Goal: Information Seeking & Learning: Learn about a topic

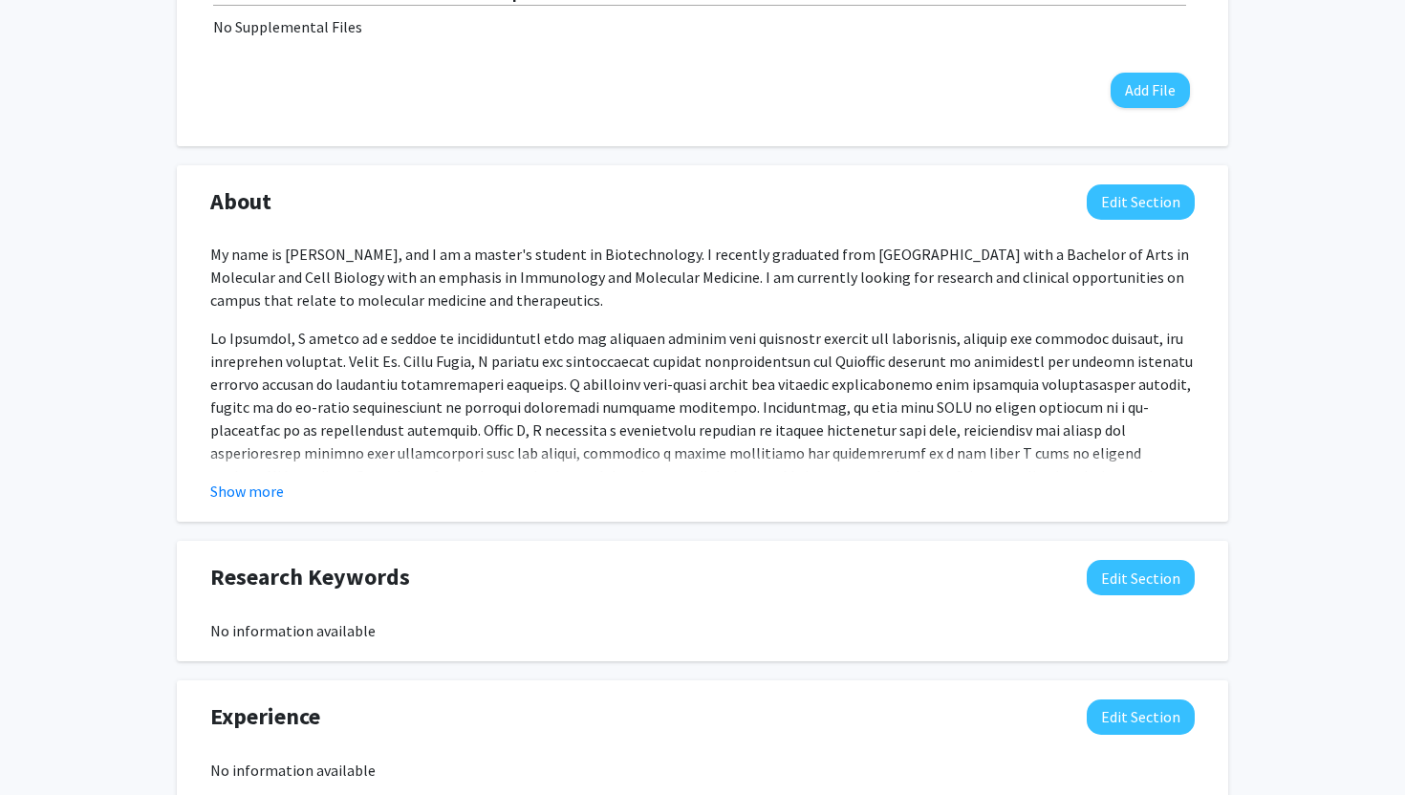
scroll to position [695, 0]
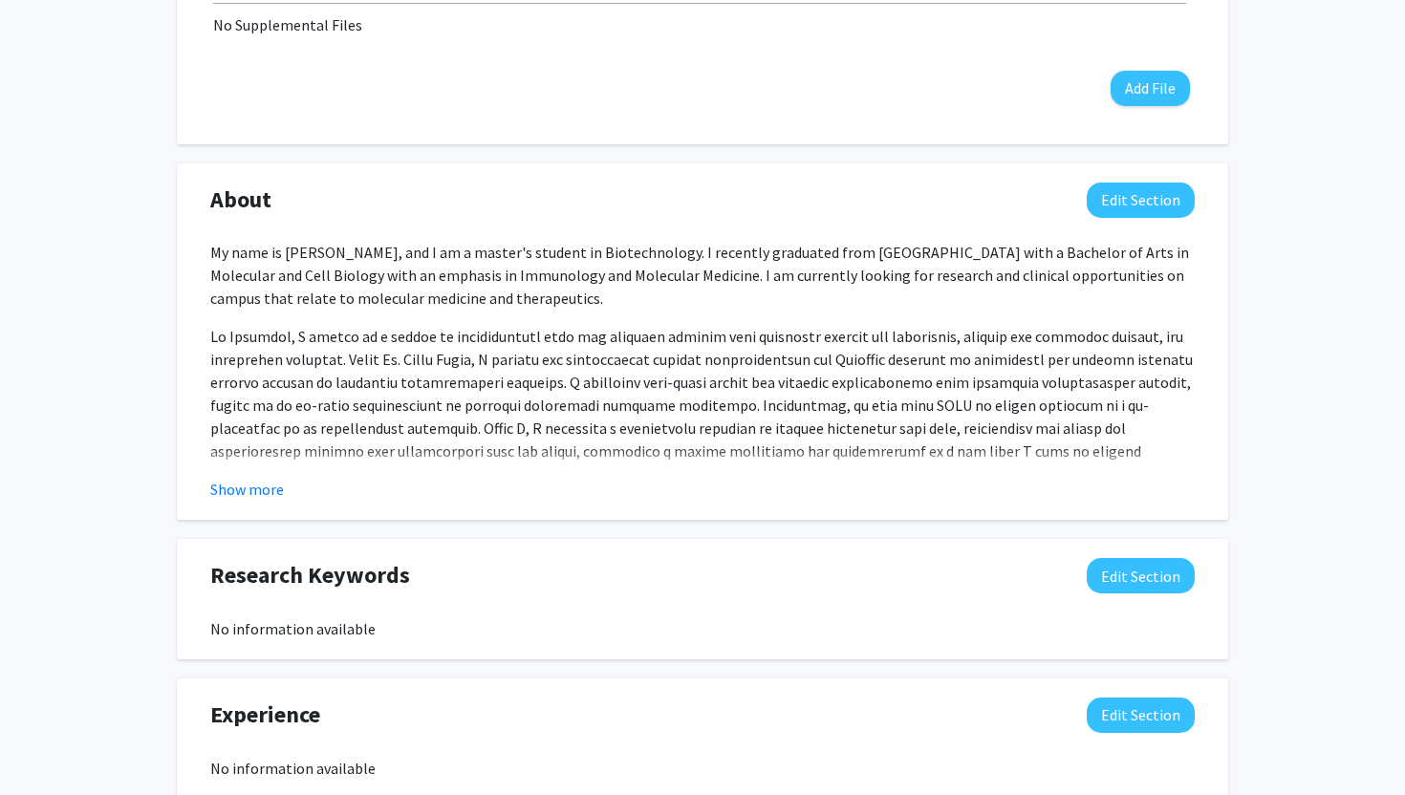
drag, startPoint x: 0, startPoint y: 0, endPoint x: 402, endPoint y: 557, distance: 687.4
click at [537, 573] on div "Research Keywords Edit Section" at bounding box center [702, 580] width 1013 height 44
click at [259, 472] on fg-read-more "My name is [PERSON_NAME], and I am a master's student in Biotechnology. I recen…" at bounding box center [702, 371] width 985 height 260
click at [263, 483] on button "Show more" at bounding box center [247, 489] width 74 height 23
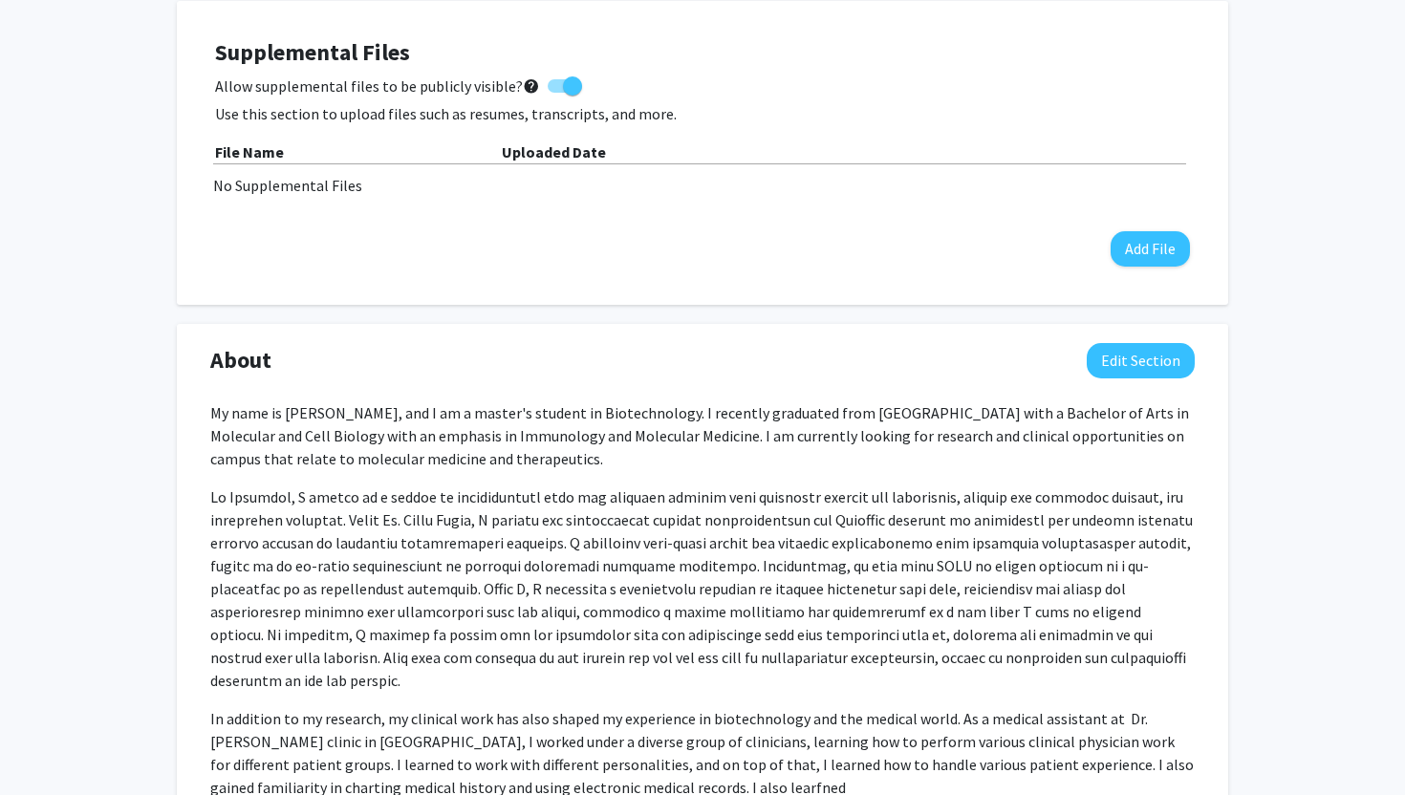
scroll to position [599, 0]
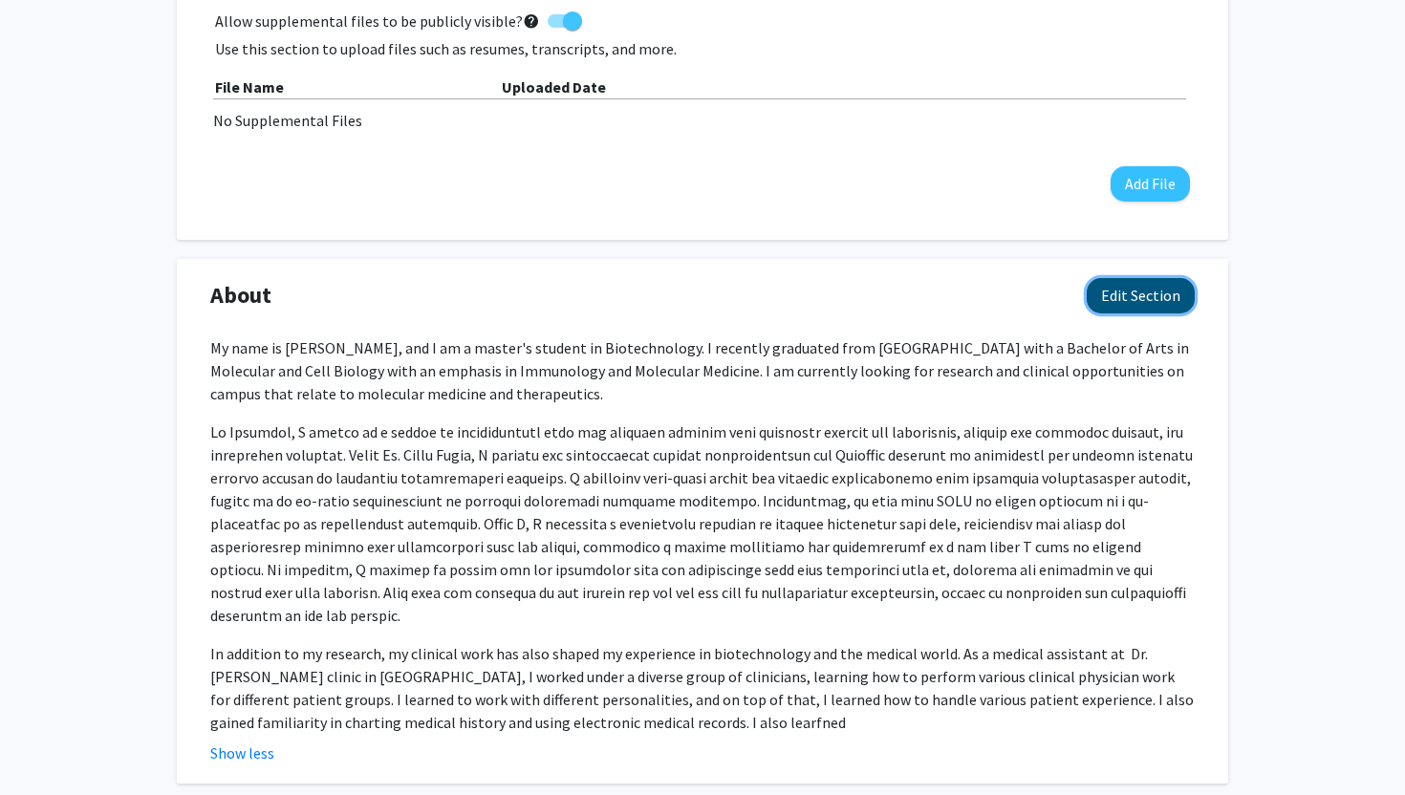
click at [1140, 296] on button "Edit Section" at bounding box center [1141, 295] width 108 height 35
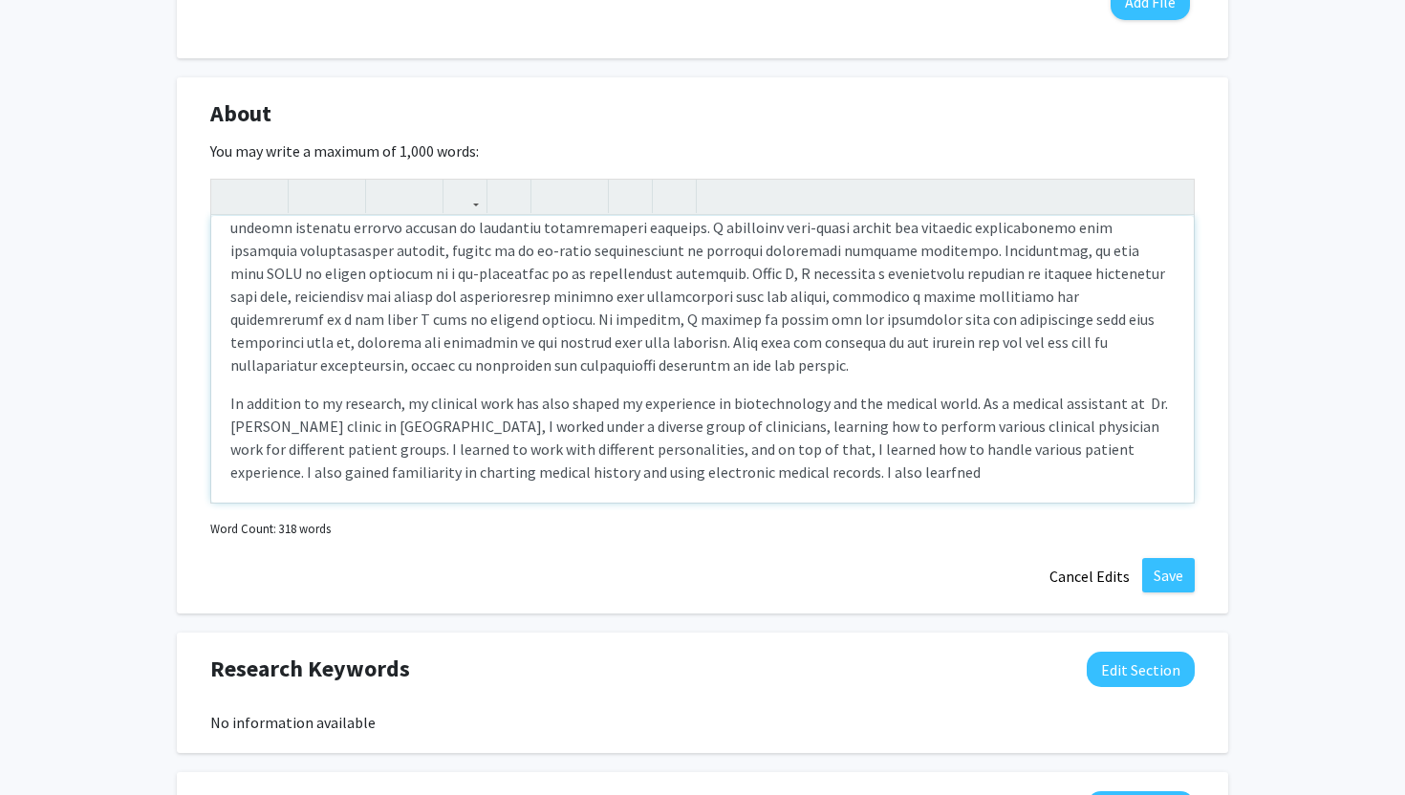
scroll to position [782, 0]
click at [783, 476] on span "In addition to my research, my clinical work has also shaped my experience in b…" at bounding box center [699, 437] width 938 height 88
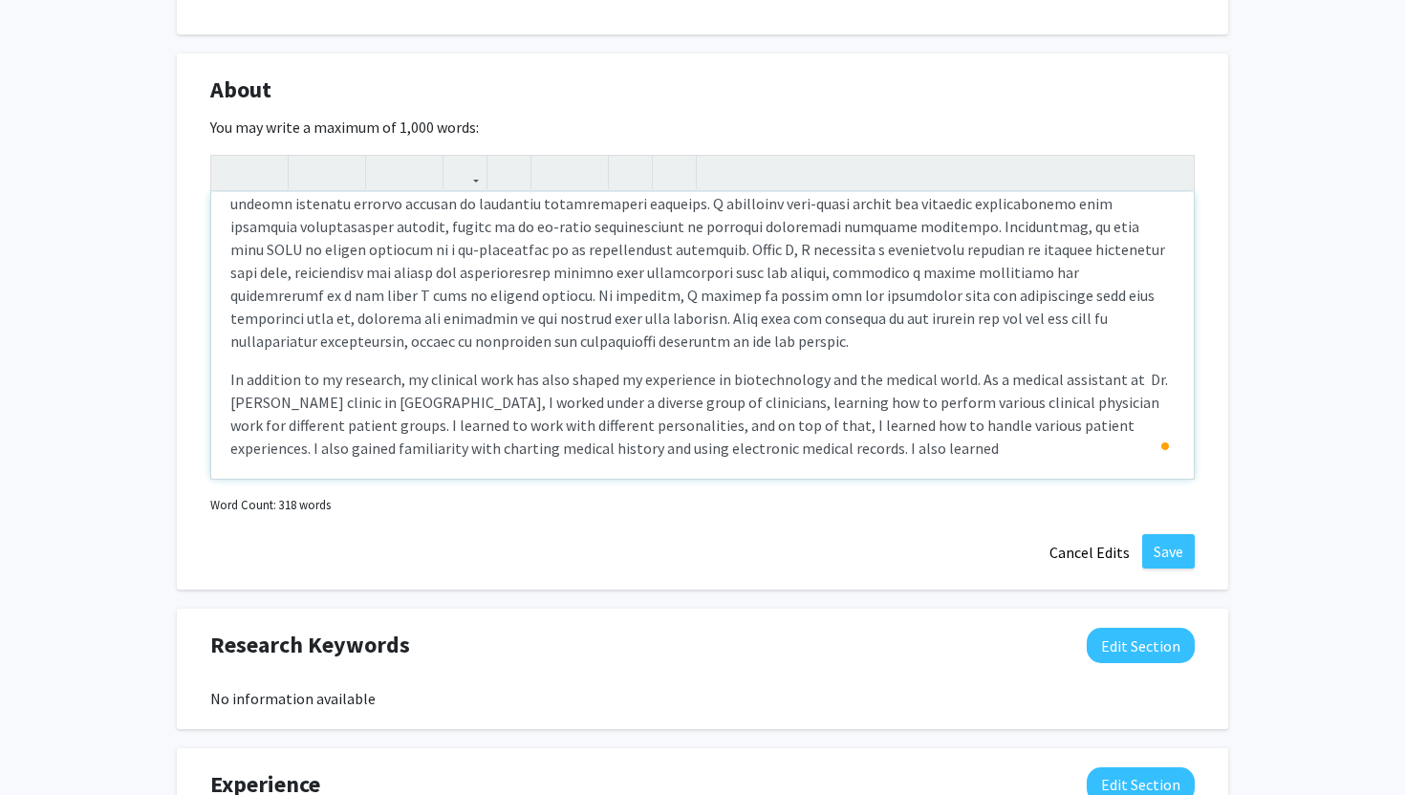
scroll to position [807, 0]
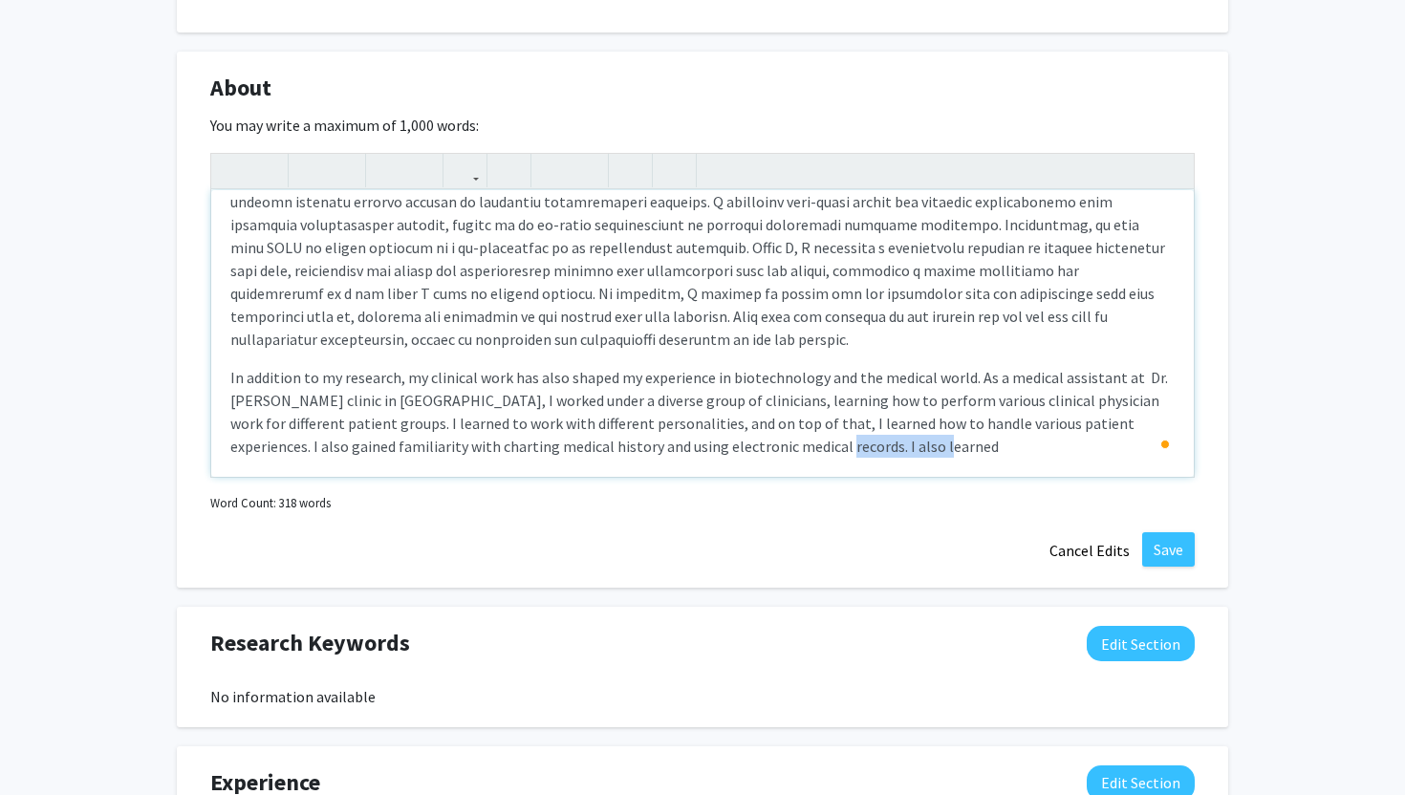
drag, startPoint x: 816, startPoint y: 450, endPoint x: 721, endPoint y: 439, distance: 96.3
click at [721, 439] on span "In addition to my research, my clinical work has also shaped my experience in b…" at bounding box center [699, 412] width 938 height 88
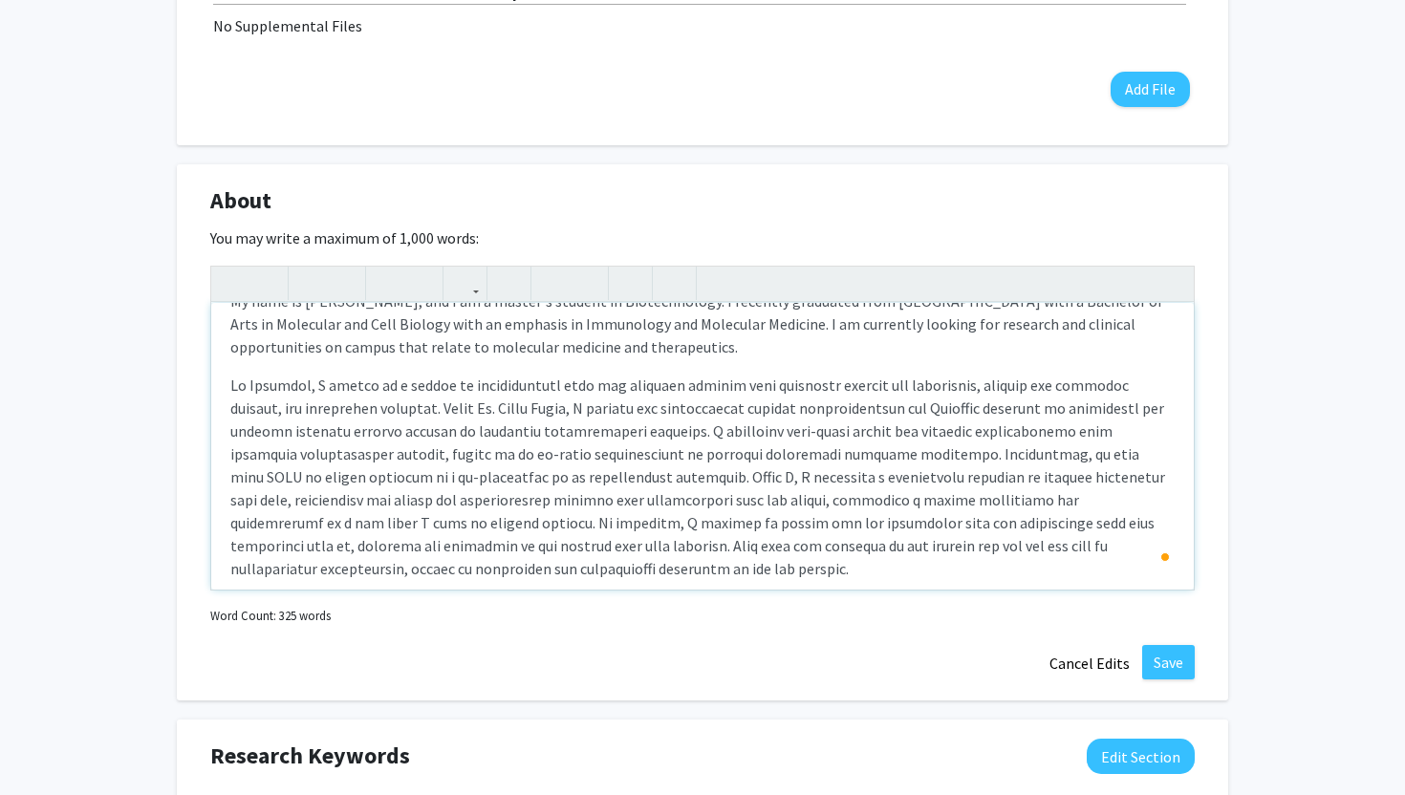
scroll to position [0, 0]
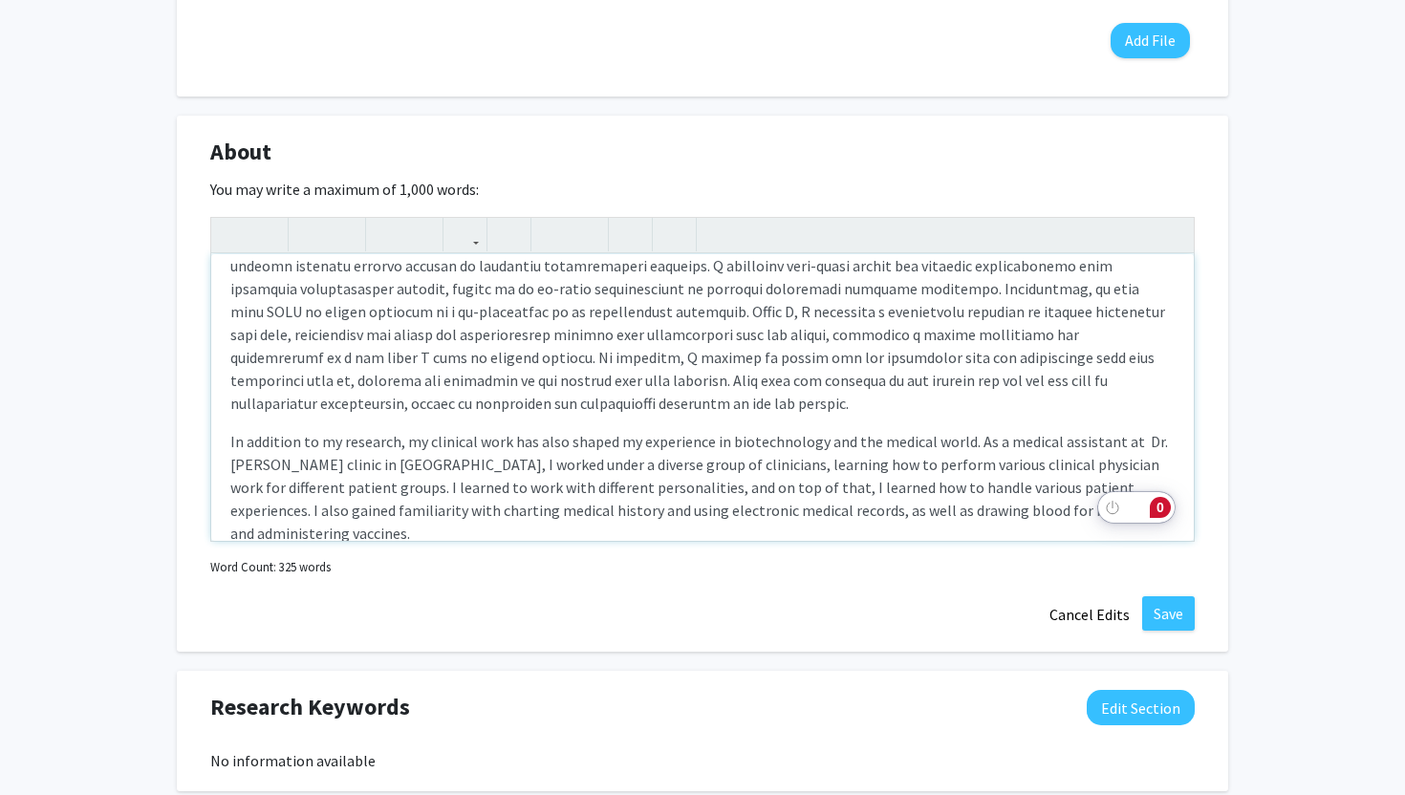
click at [1067, 483] on span "In addition to my research, my clinical work has also shaped my experience in b…" at bounding box center [699, 487] width 938 height 111
click at [1153, 513] on span "In addition to my research, my clinical work has also shaped my experience in b…" at bounding box center [699, 487] width 938 height 111
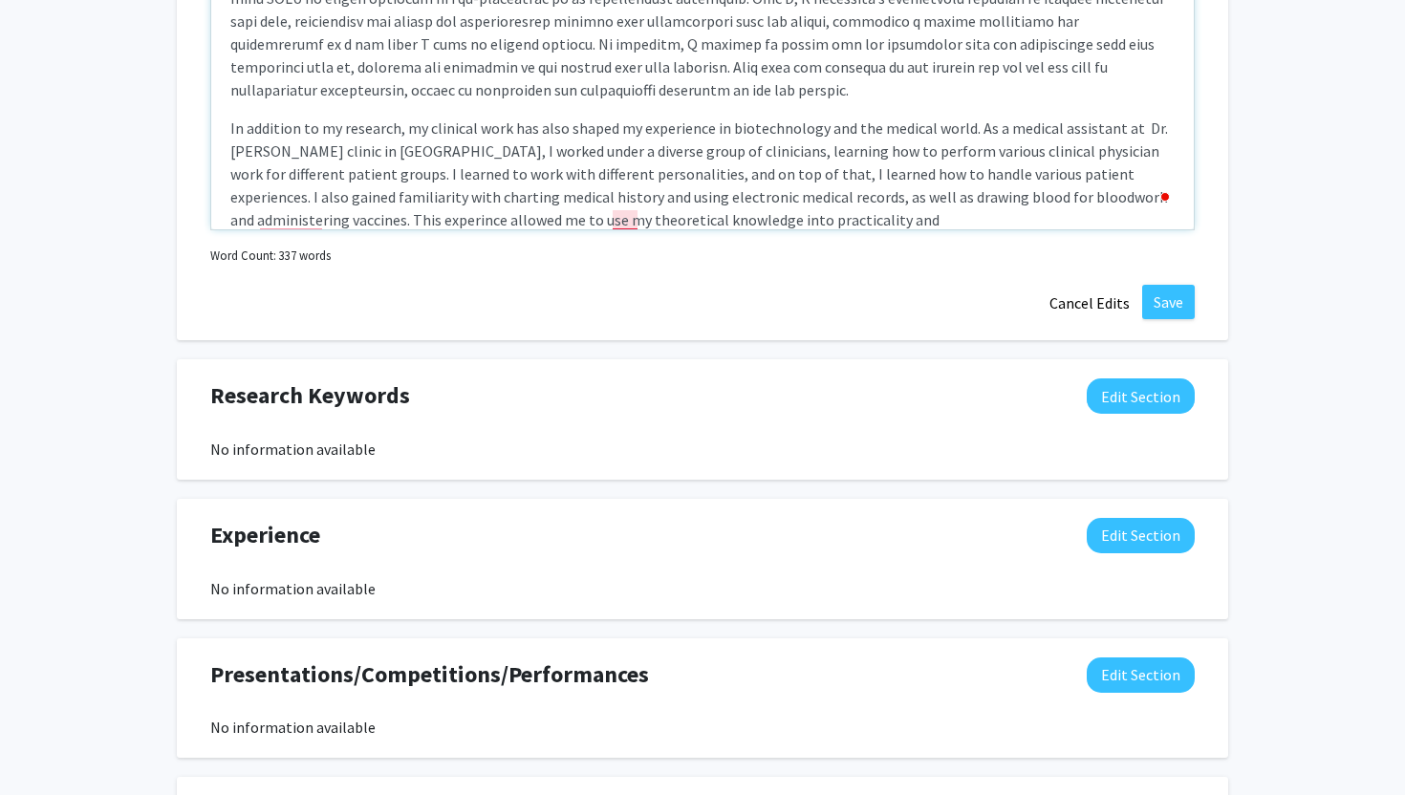
click at [630, 225] on span "In addition to my research, my clinical work has also shaped my experience in b…" at bounding box center [699, 174] width 938 height 111
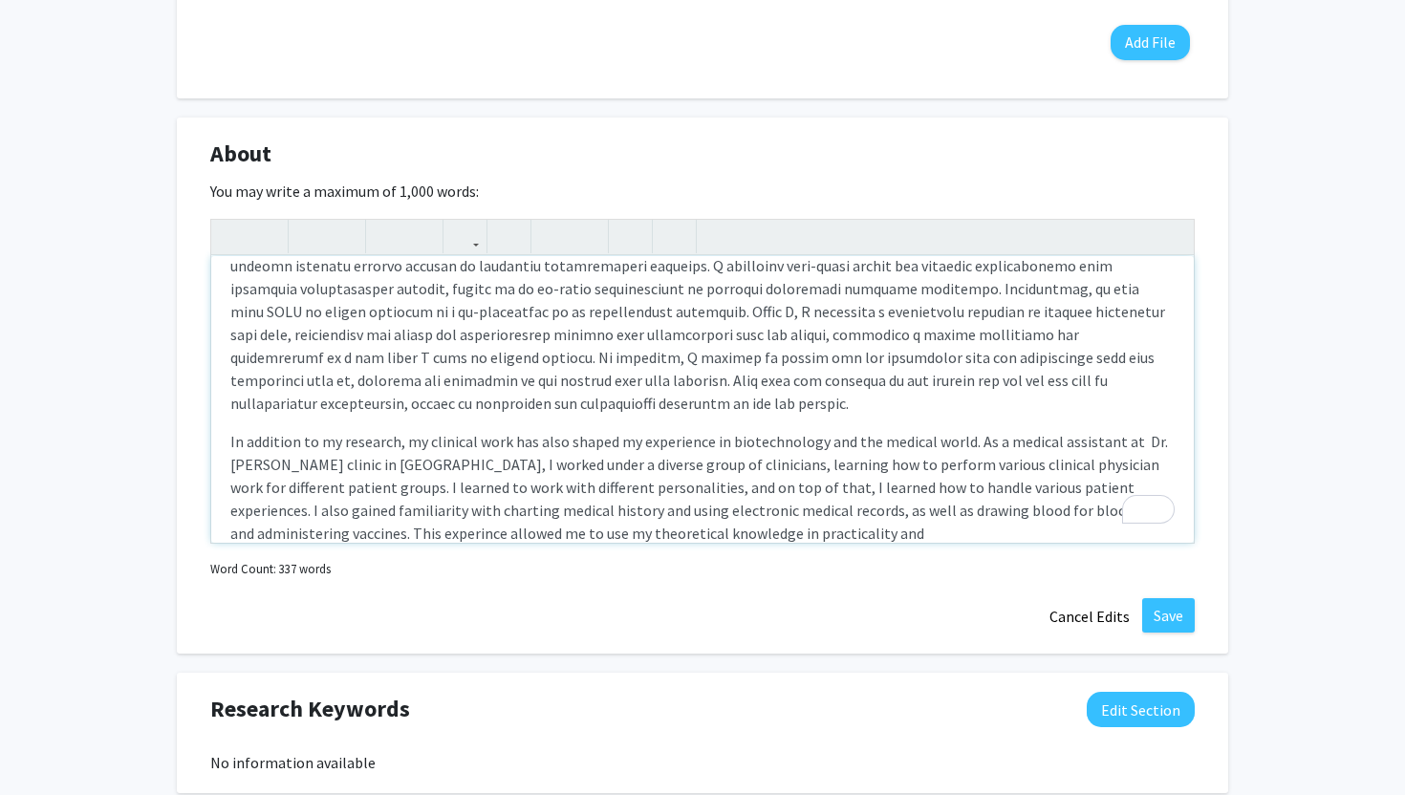
scroll to position [172, 0]
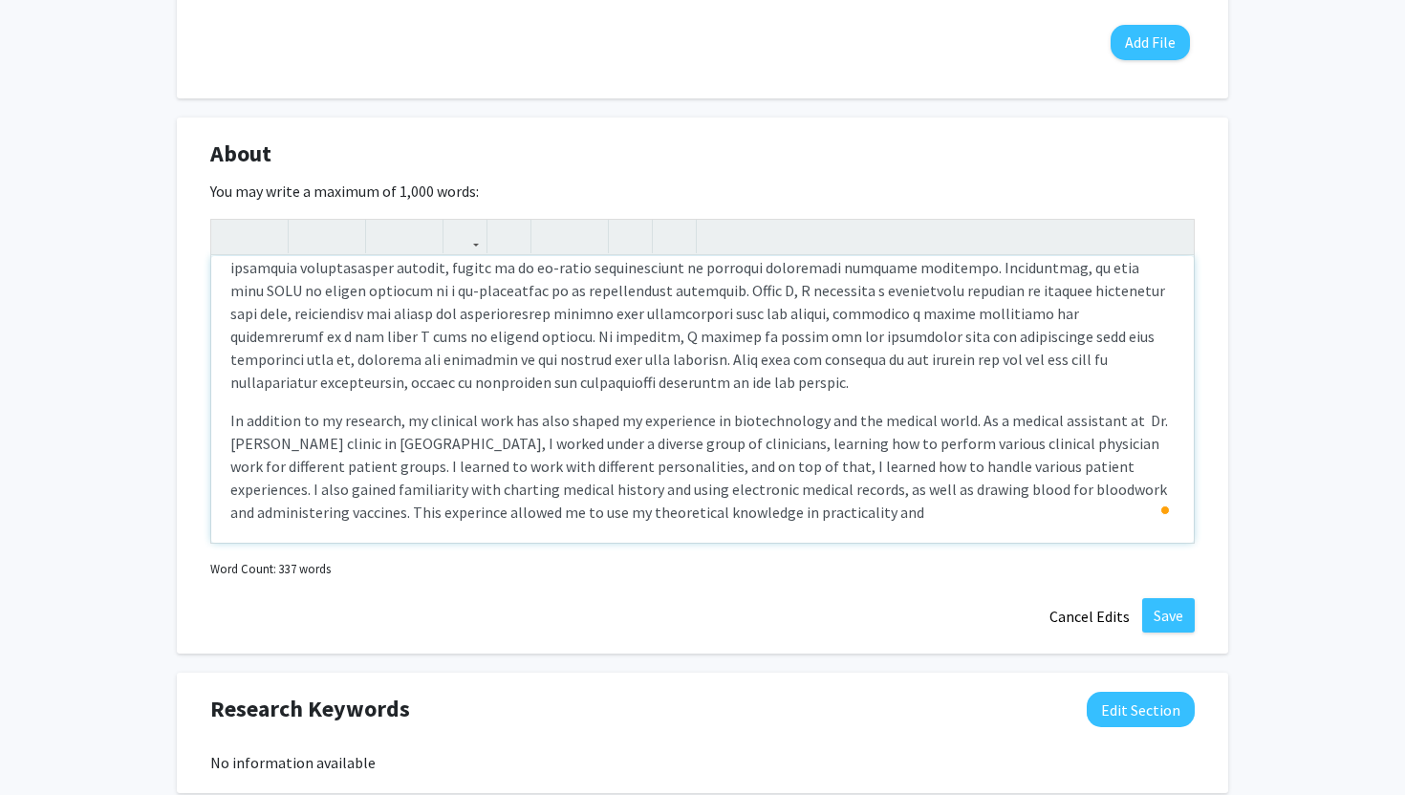
click at [286, 520] on span "In addition to my research, my clinical work has also shaped my experience in b…" at bounding box center [699, 466] width 938 height 111
click at [755, 521] on div "My name is [PERSON_NAME], and I am a master's student in Biotechnology. I recen…" at bounding box center [702, 399] width 983 height 287
click at [1032, 521] on div "My name is [PERSON_NAME], and I am a master's student in Biotechnology. I recen…" at bounding box center [702, 399] width 983 height 287
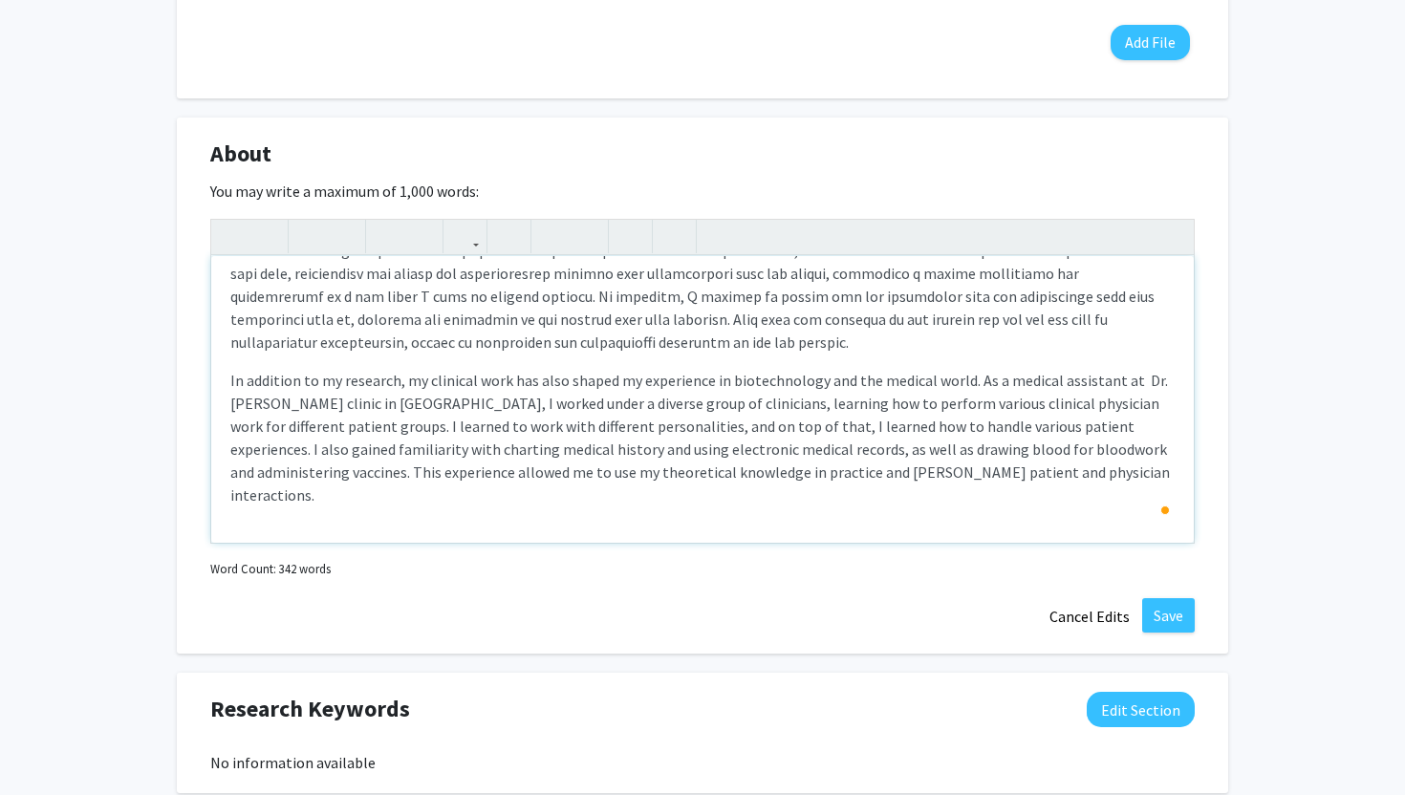
scroll to position [210, 0]
type textarea "<p>My name is [PERSON_NAME], and I am a master's student in Biotechnology. I re…"
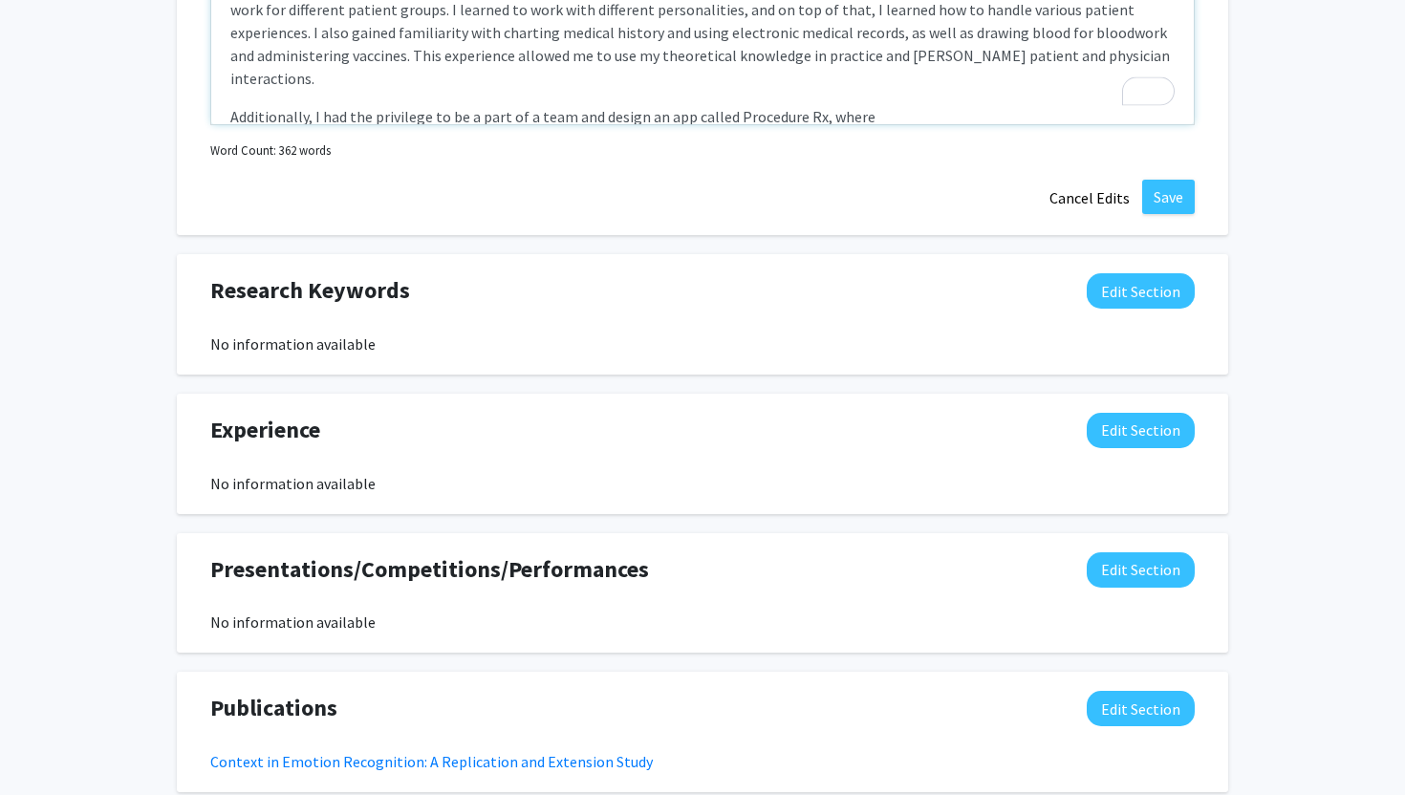
scroll to position [1187, 0]
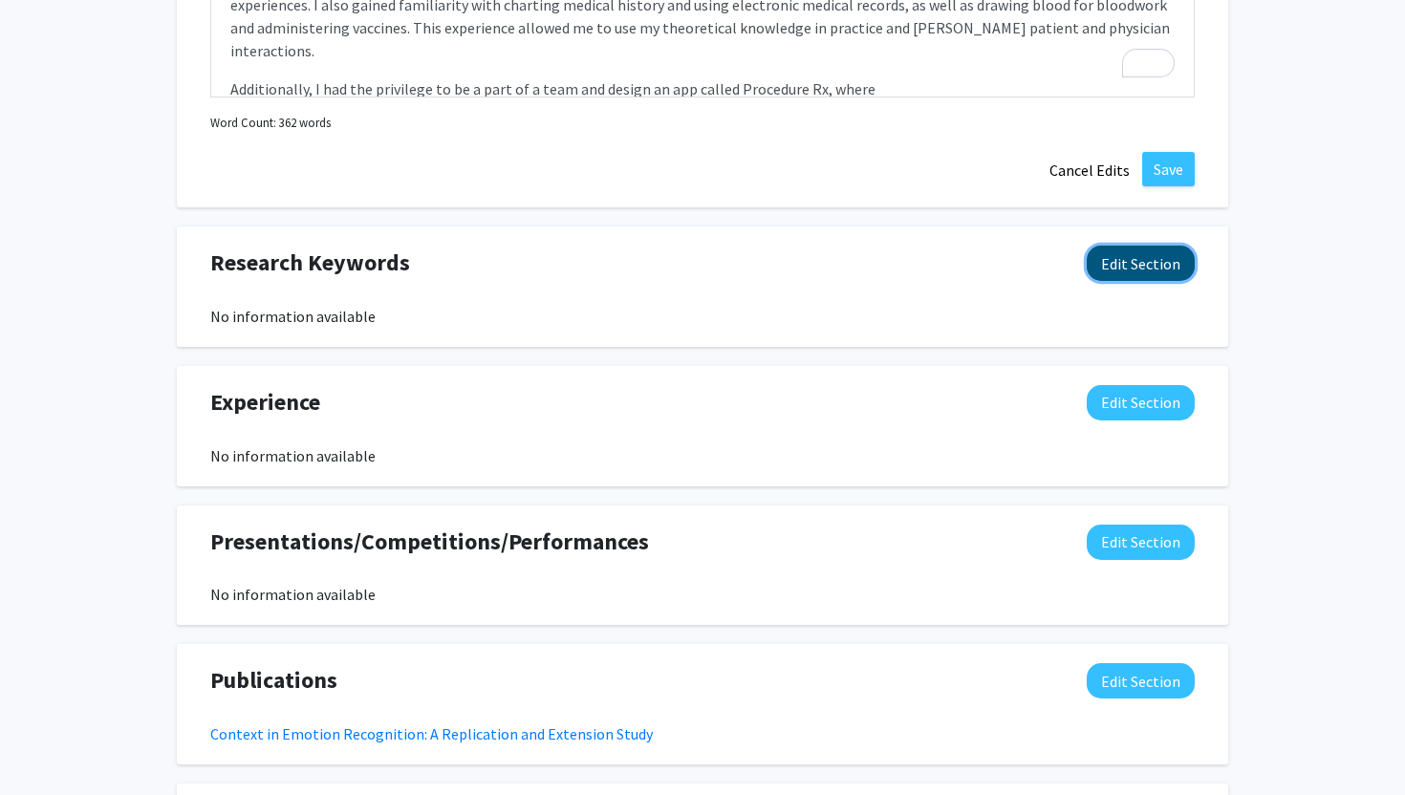
click at [1153, 270] on button "Edit Section" at bounding box center [1141, 263] width 108 height 35
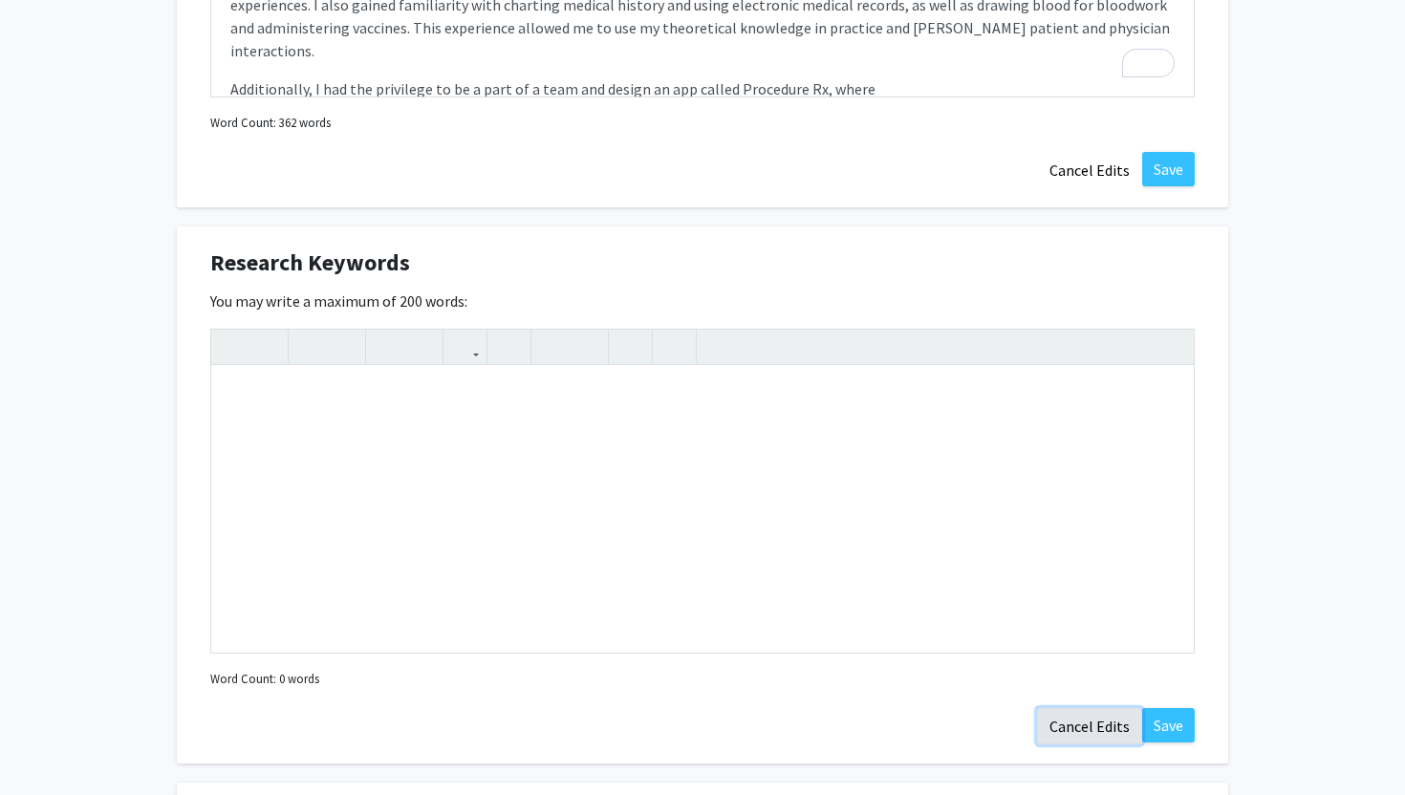
click at [1102, 723] on button "Cancel Edits" at bounding box center [1089, 726] width 105 height 36
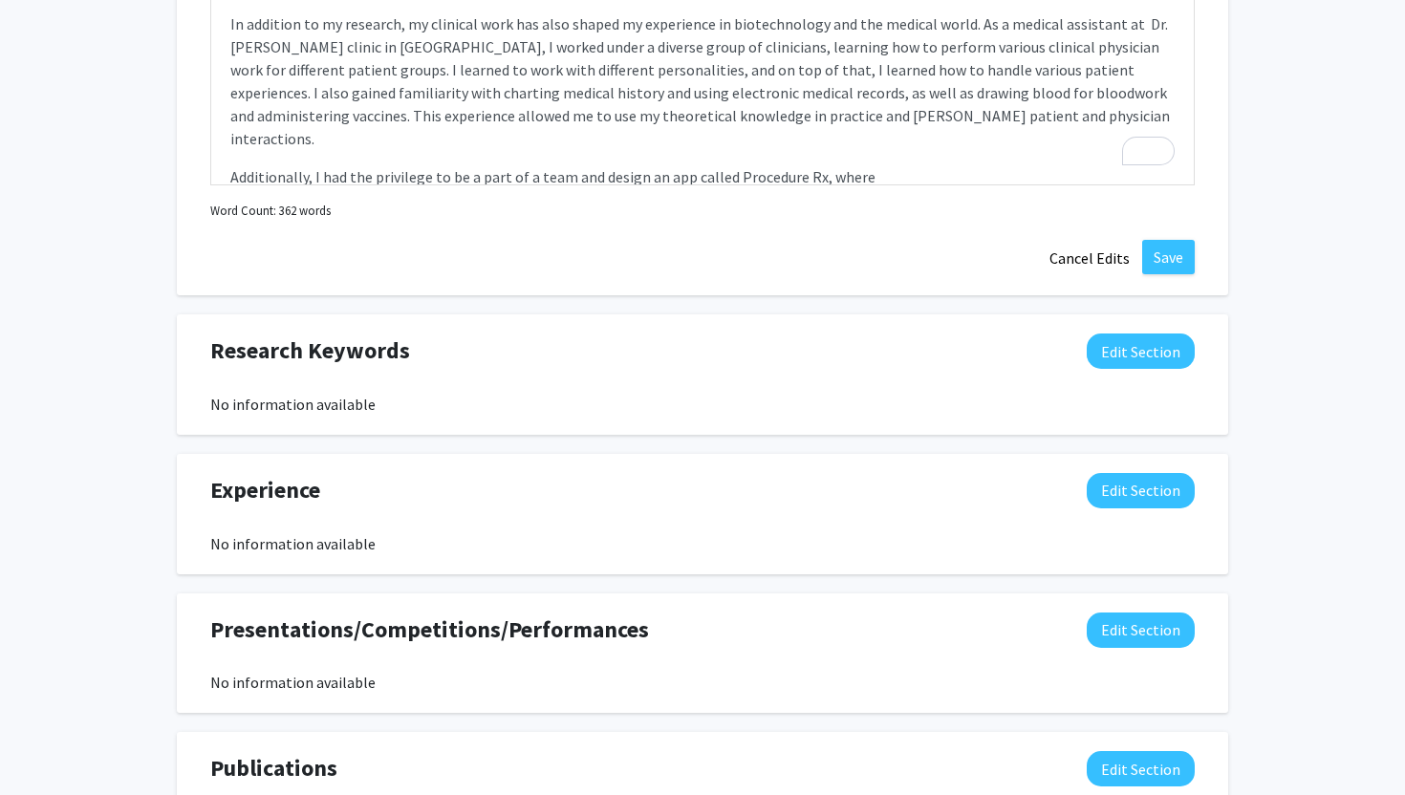
scroll to position [1063, 0]
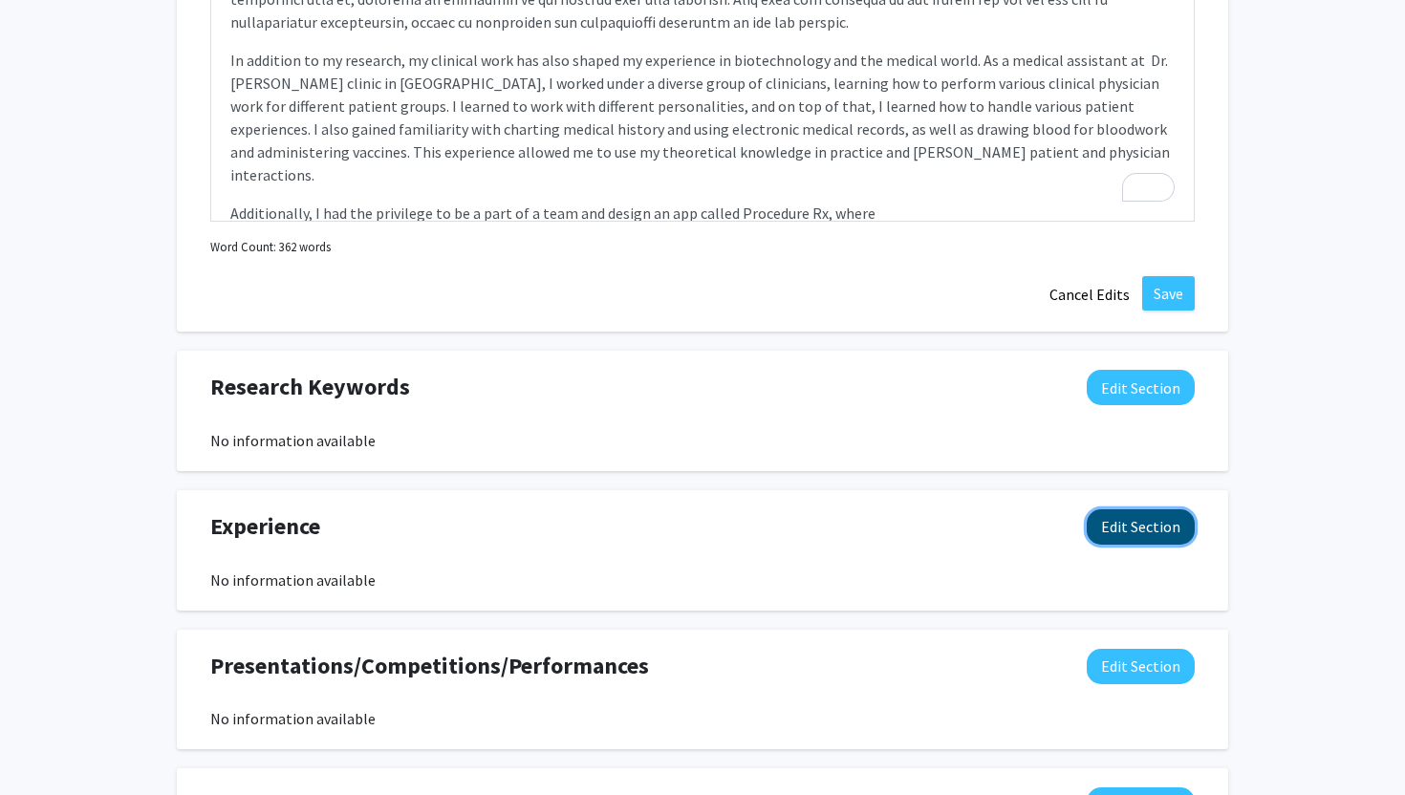
click at [1167, 511] on button "Edit Section" at bounding box center [1141, 526] width 108 height 35
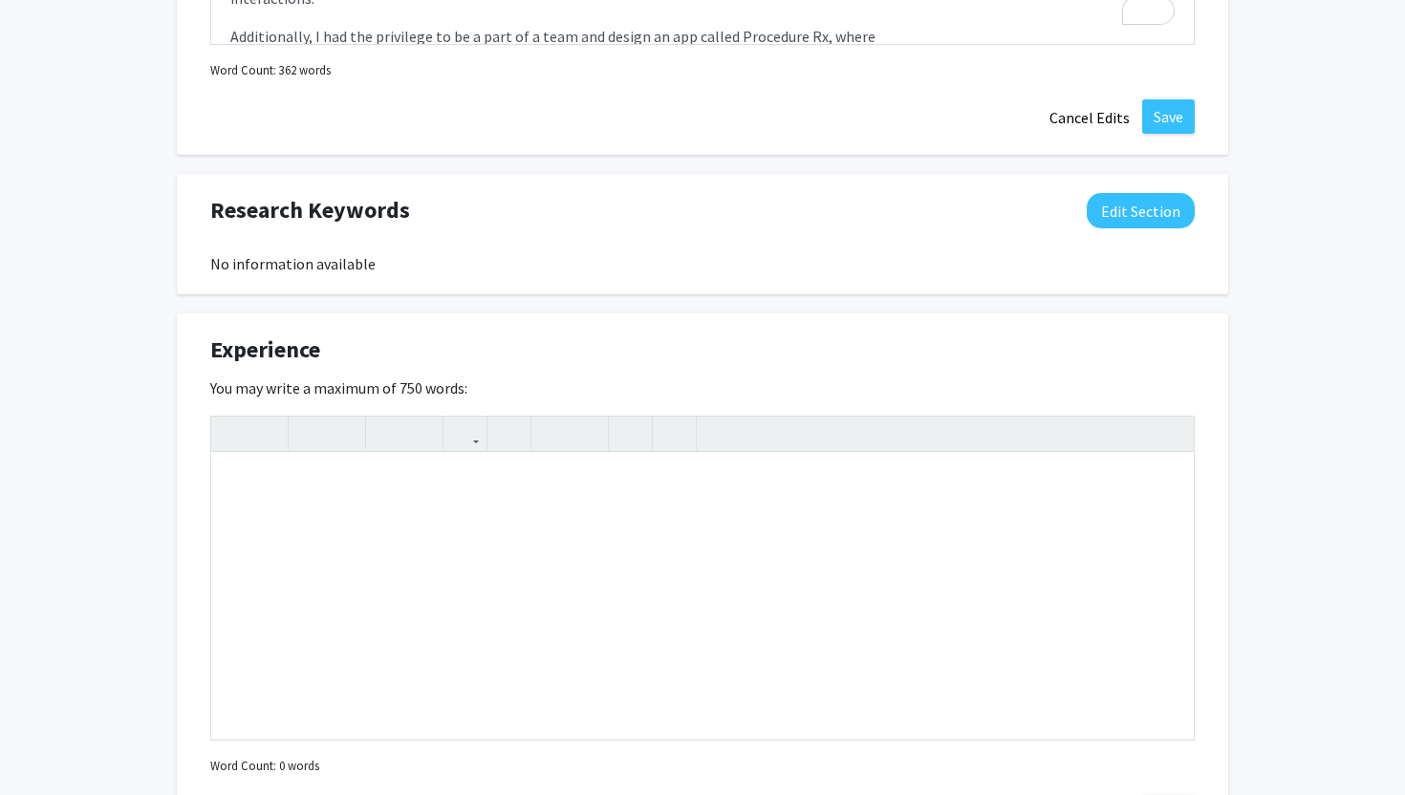
scroll to position [1244, 0]
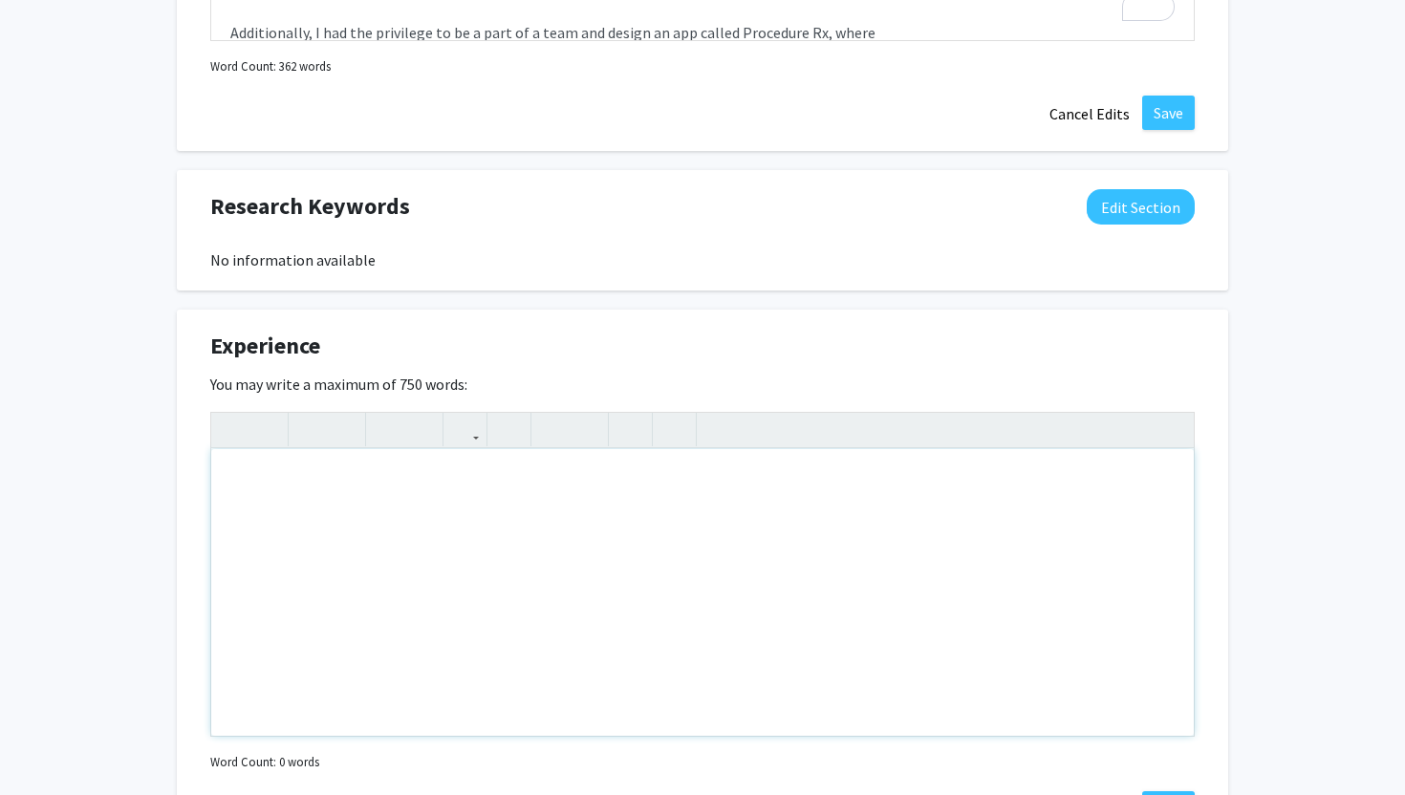
click at [611, 509] on div "Note to users with screen readers: Please deactivate our accessibility plugin f…" at bounding box center [702, 592] width 983 height 287
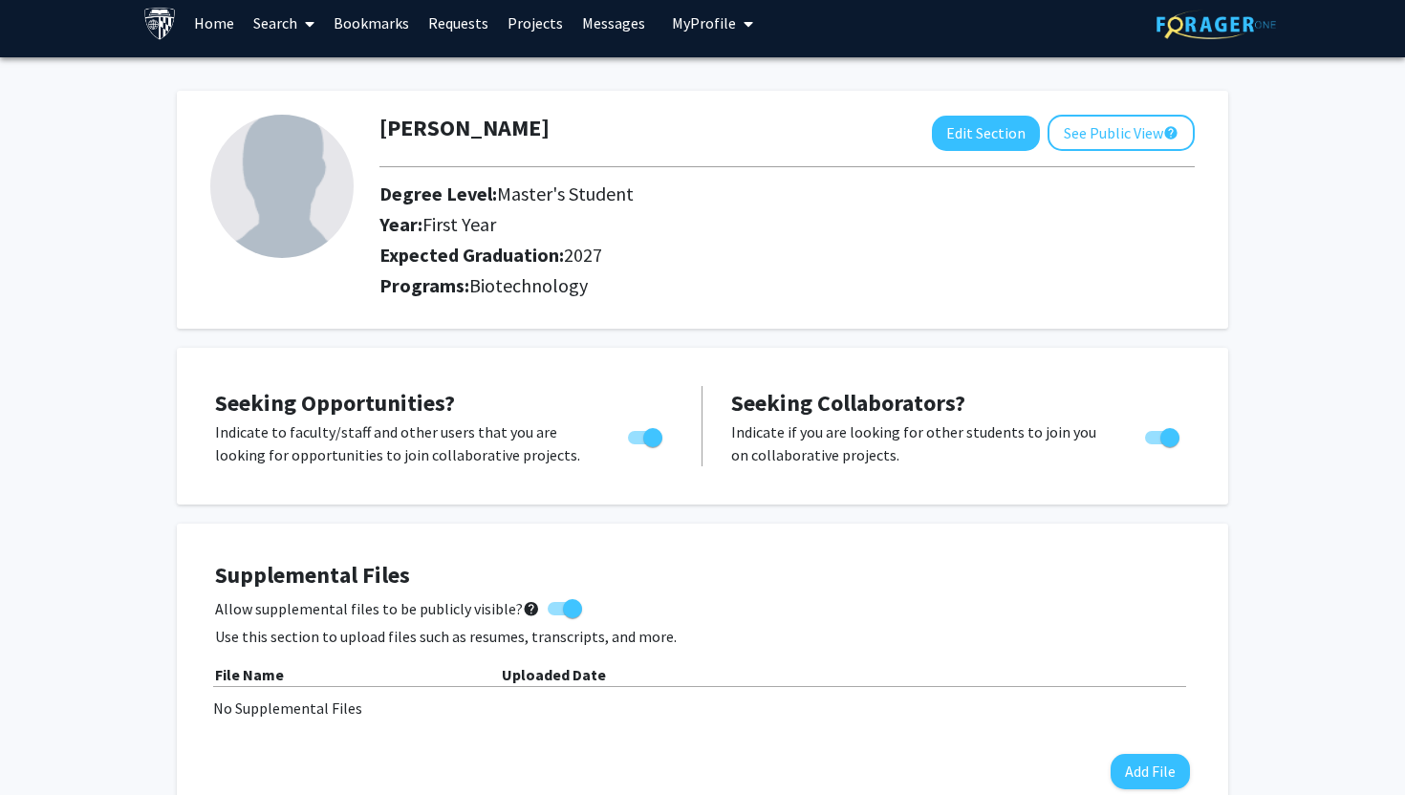
scroll to position [7, 0]
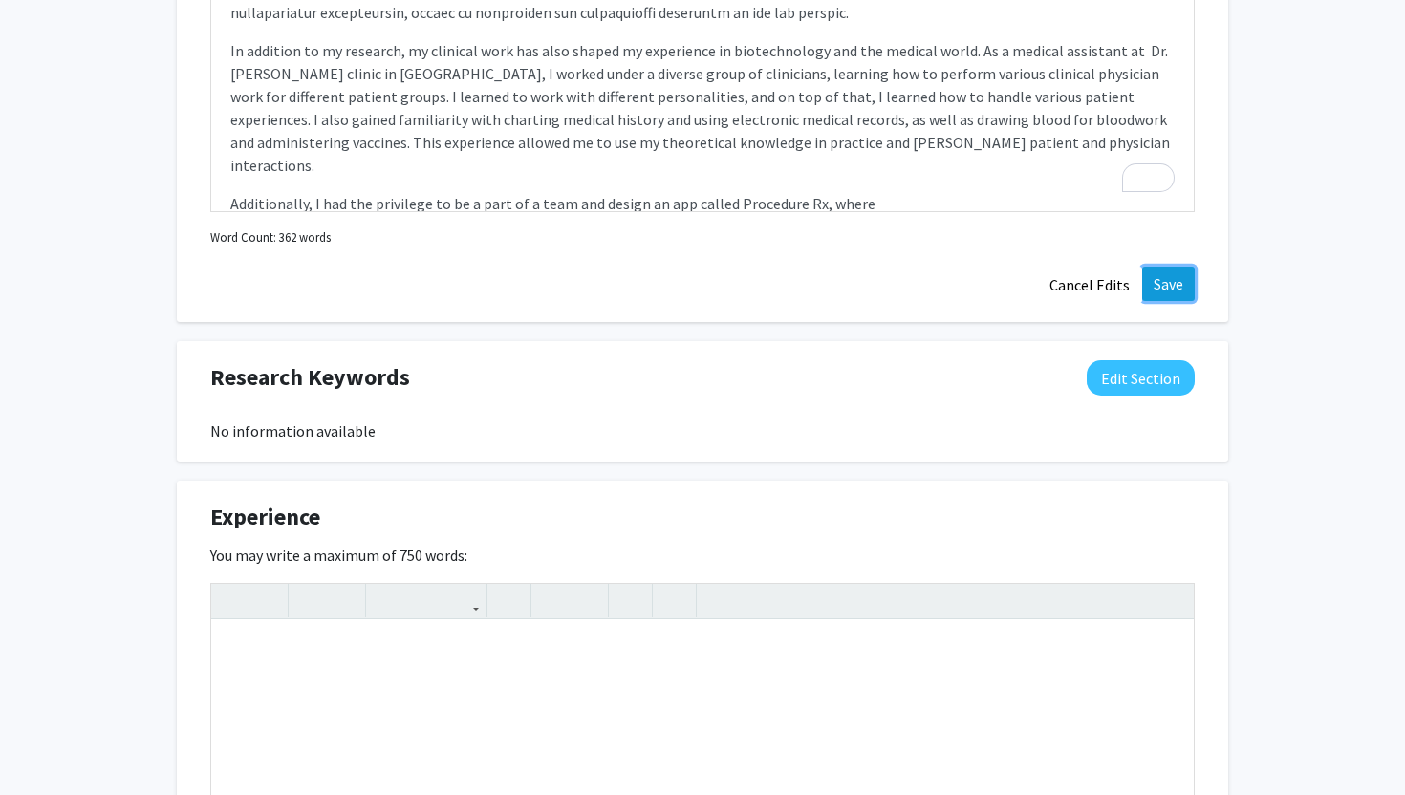
click at [1153, 282] on button "Save" at bounding box center [1168, 284] width 53 height 34
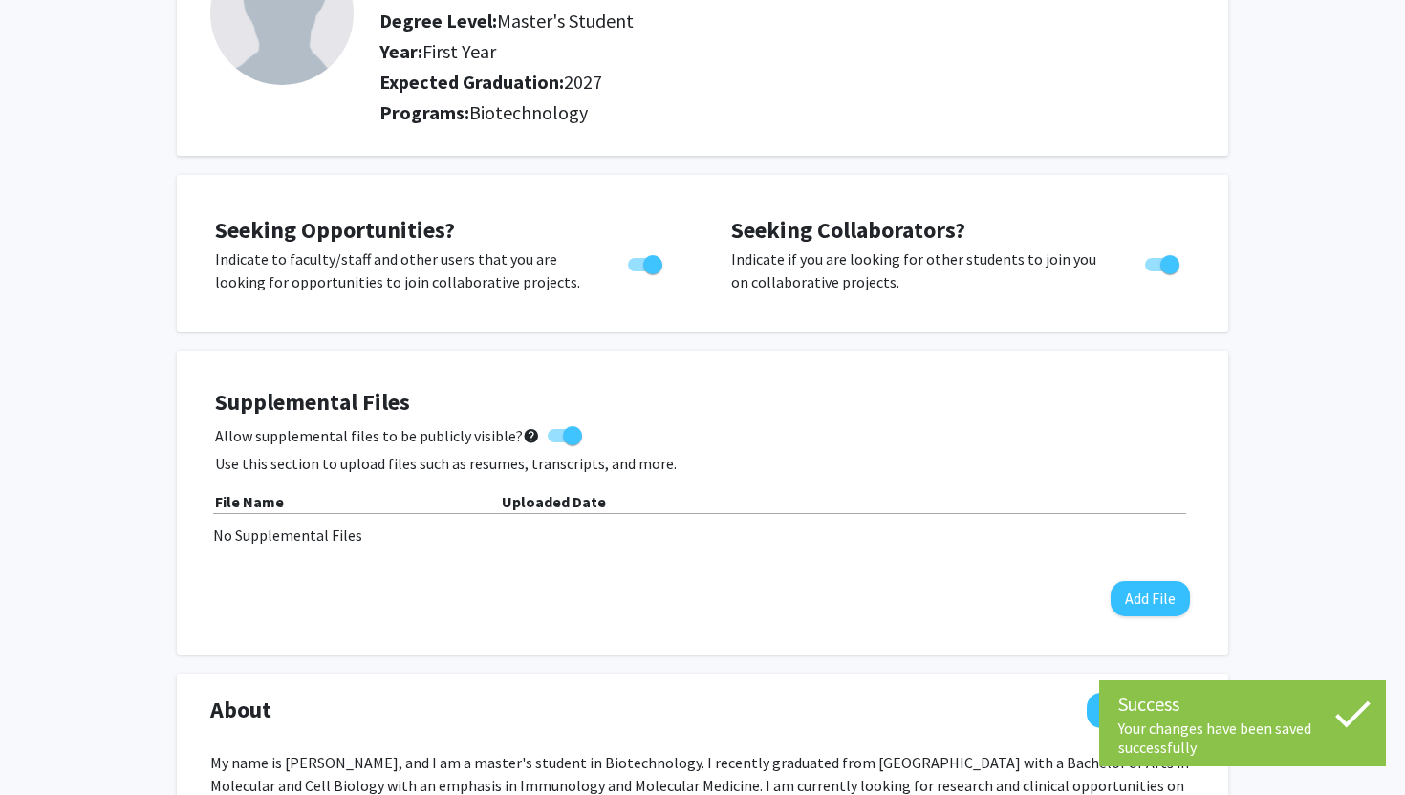
scroll to position [0, 0]
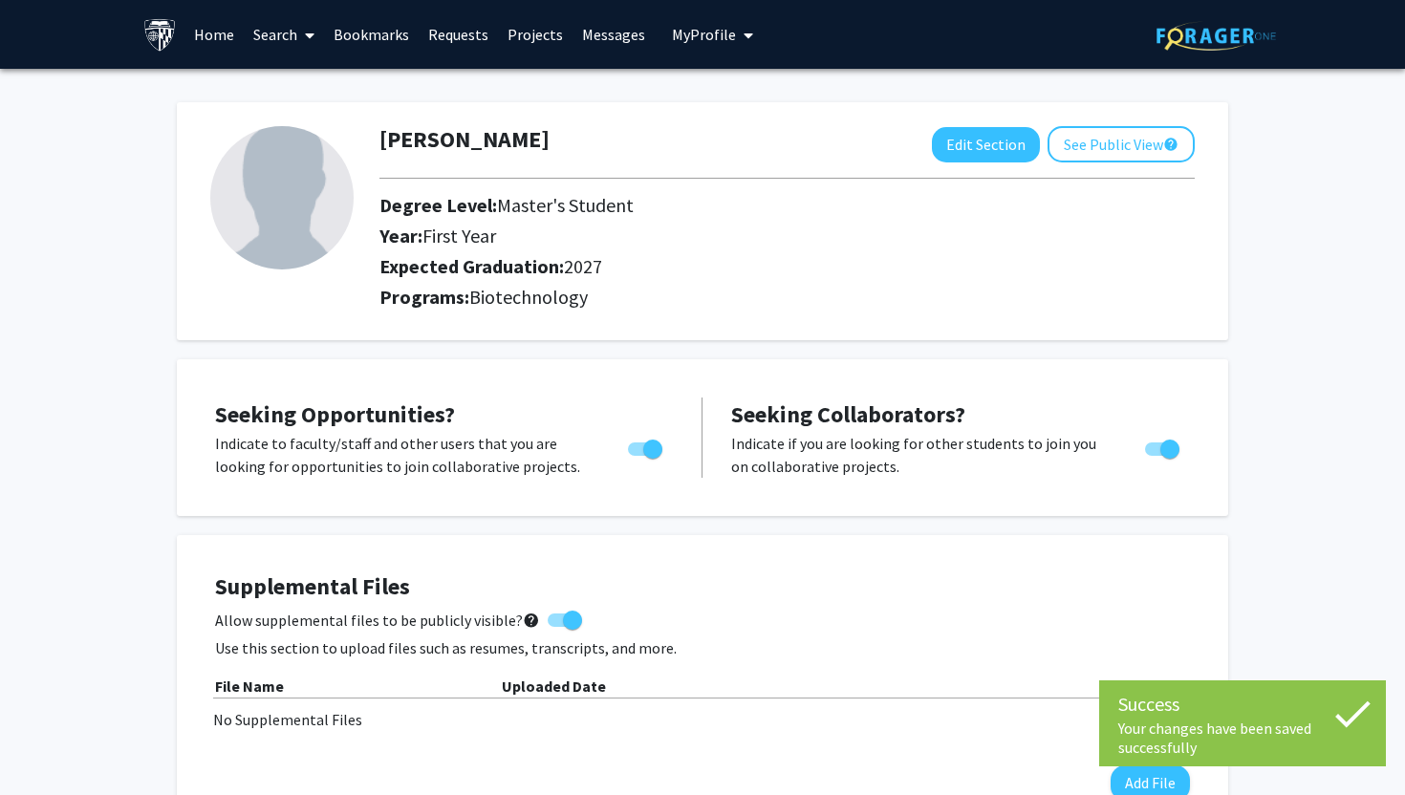
click at [528, 33] on link "Projects" at bounding box center [535, 34] width 75 height 67
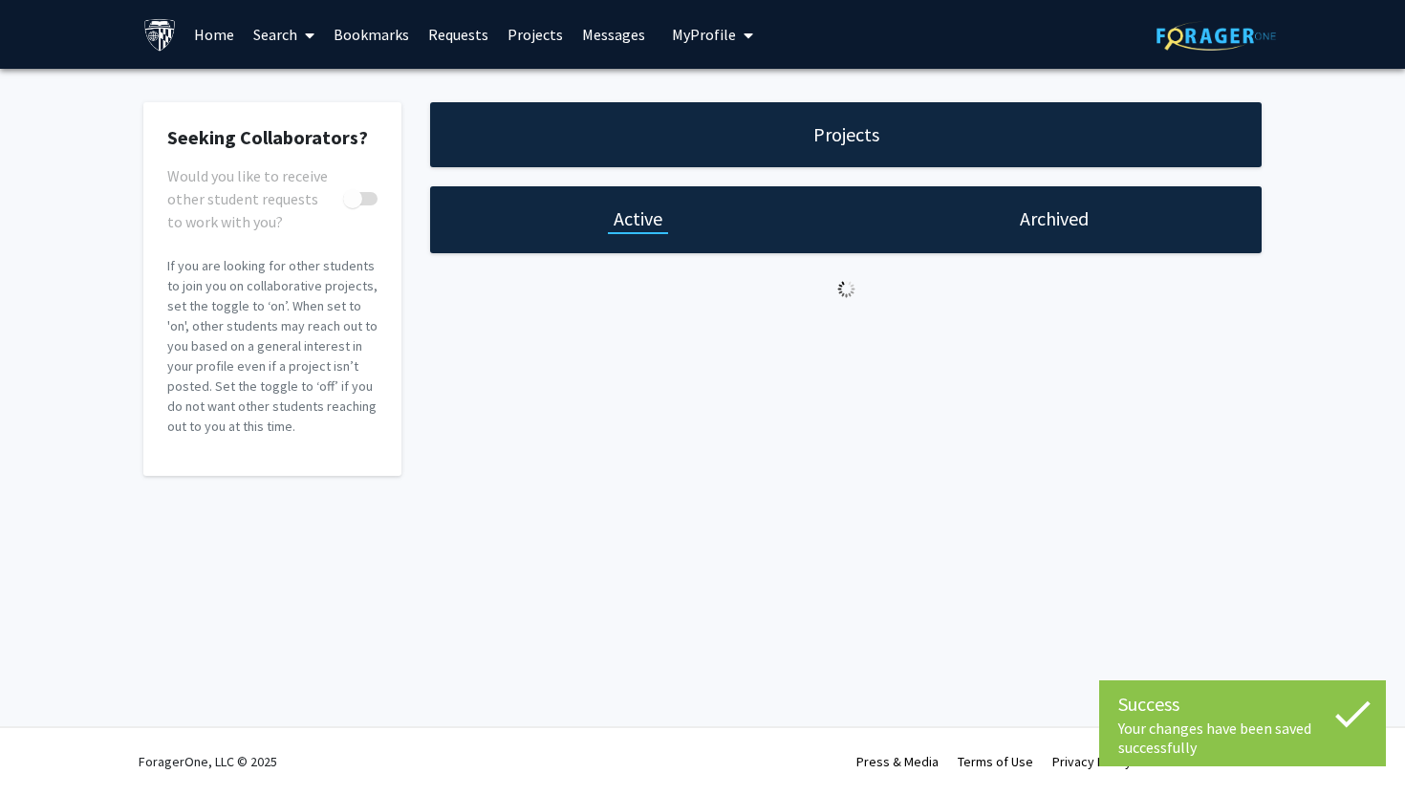
checkbox input "true"
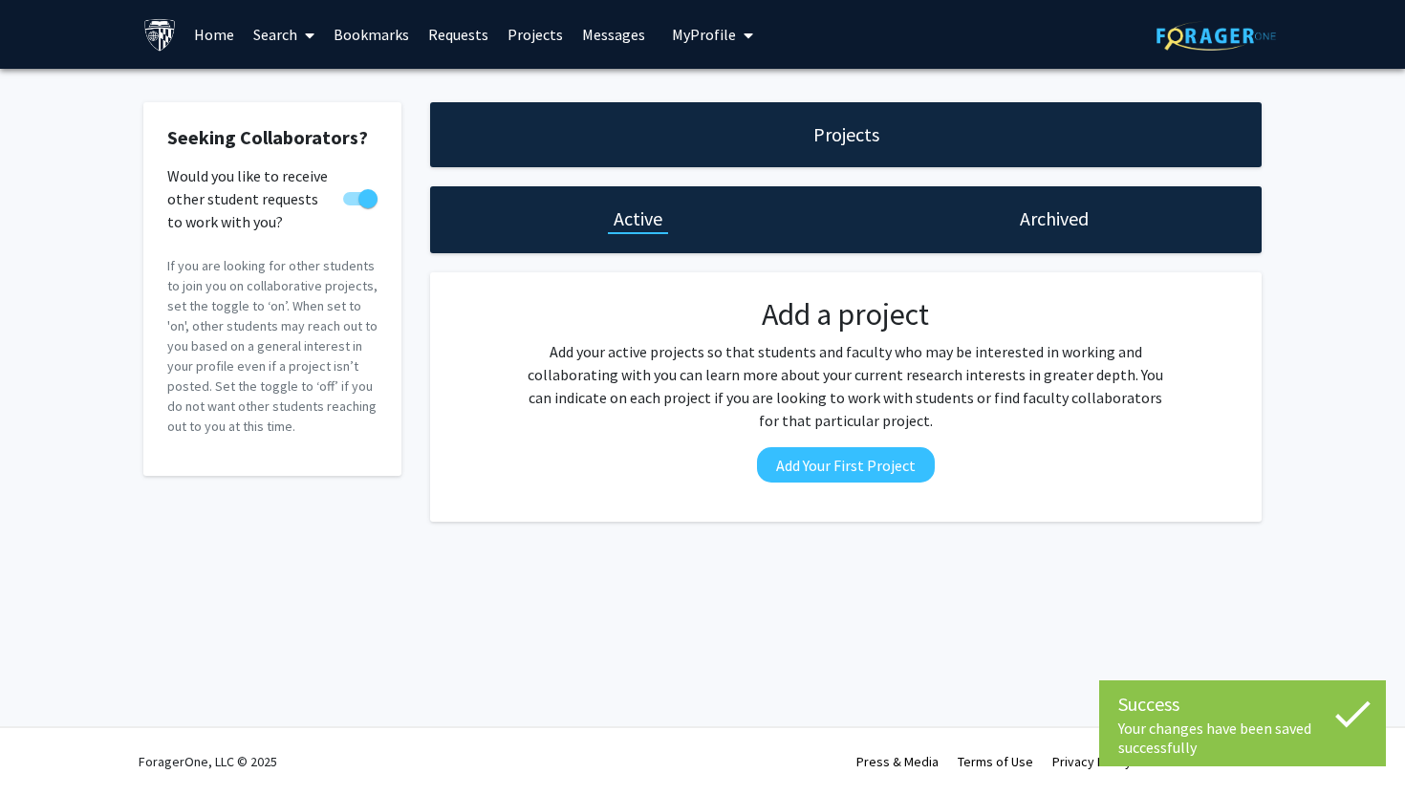
click at [223, 30] on link "Home" at bounding box center [213, 34] width 59 height 67
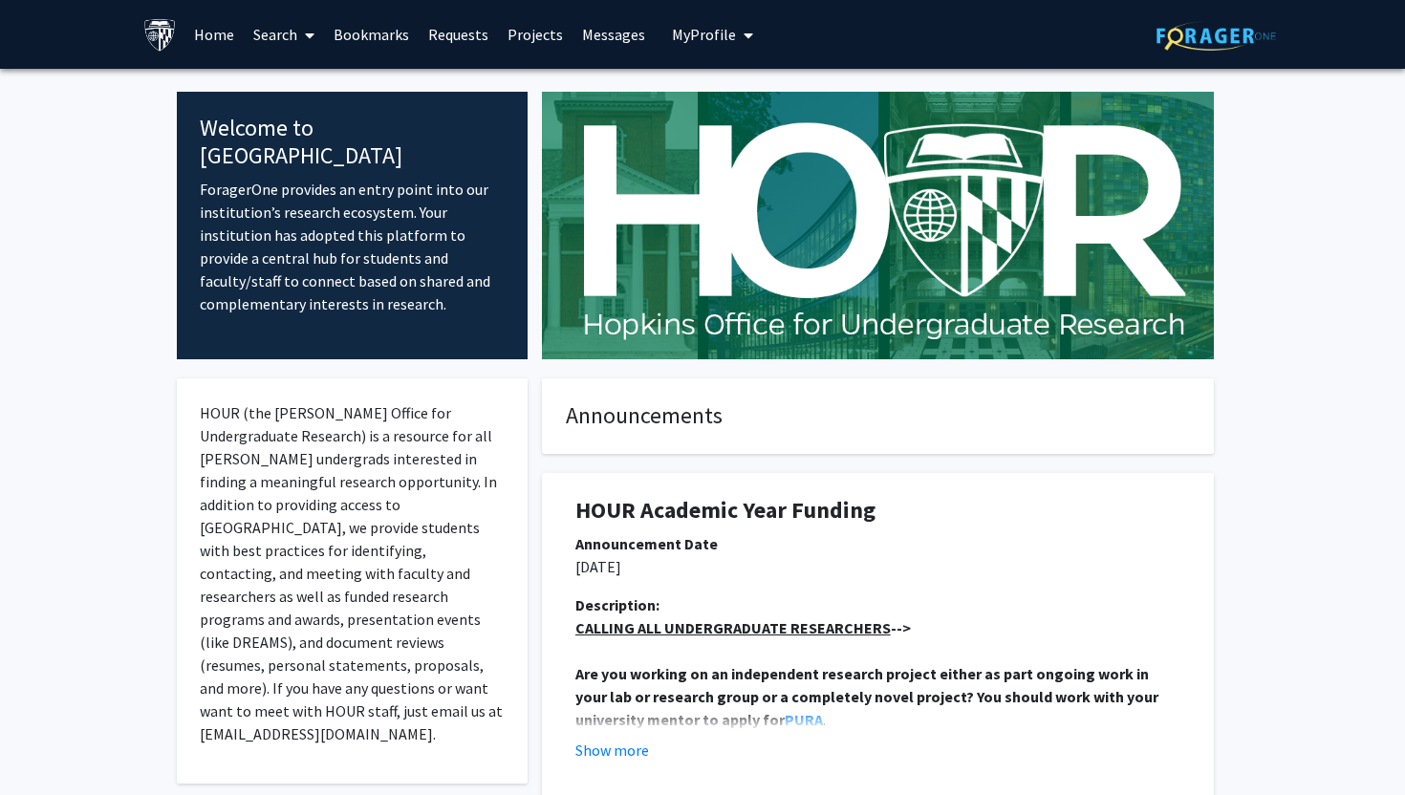
click at [291, 42] on link "Search" at bounding box center [284, 34] width 80 height 67
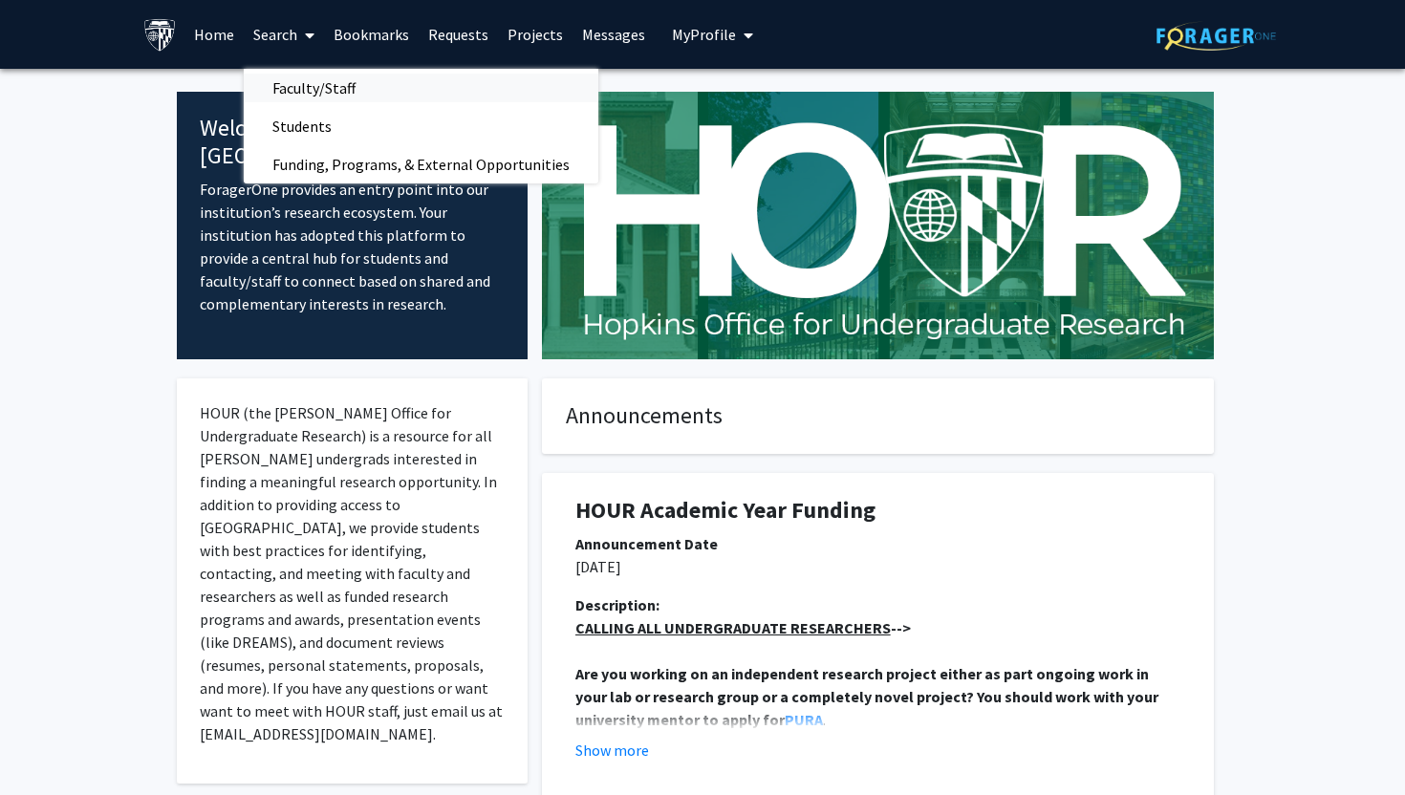
click at [300, 102] on span "Faculty/Staff" at bounding box center [314, 88] width 141 height 38
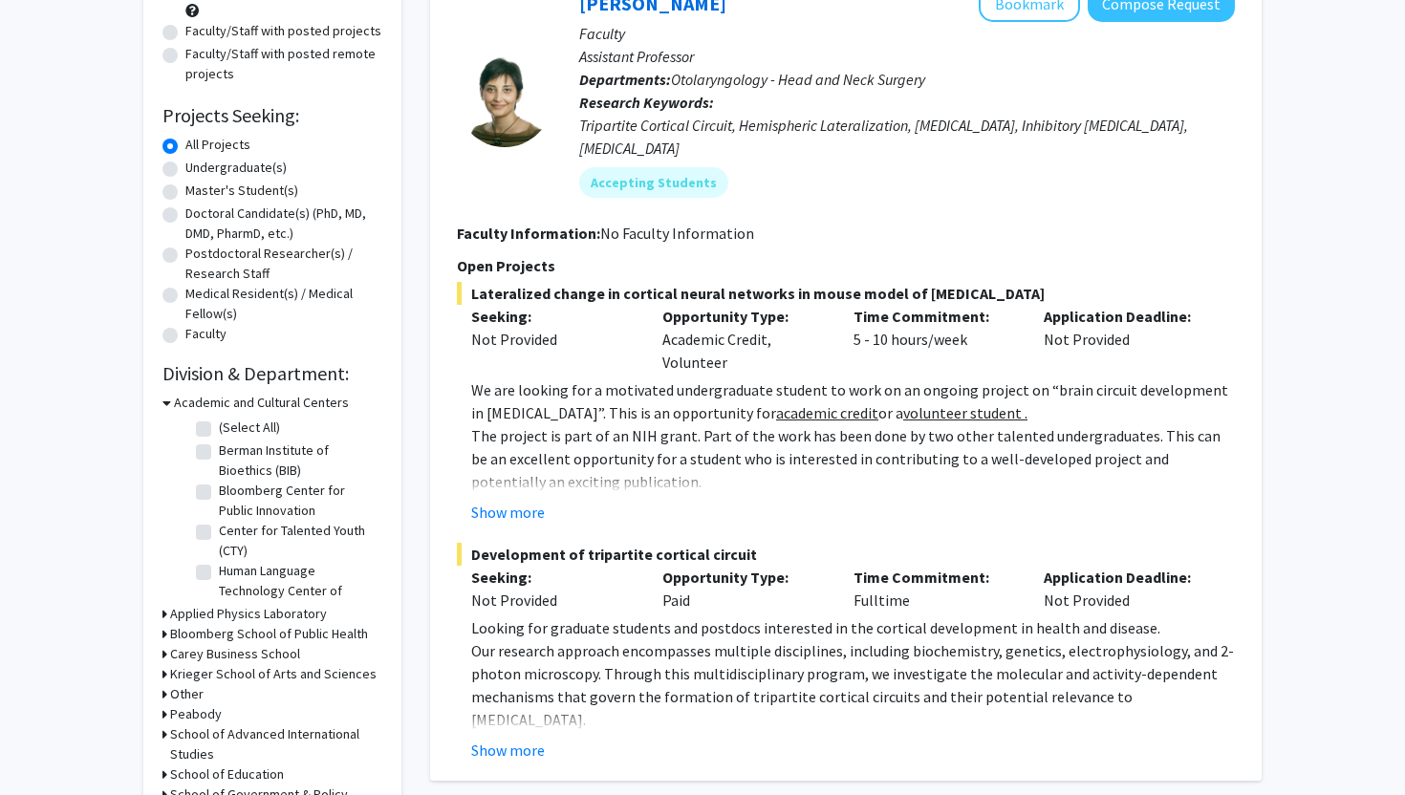
scroll to position [232, 0]
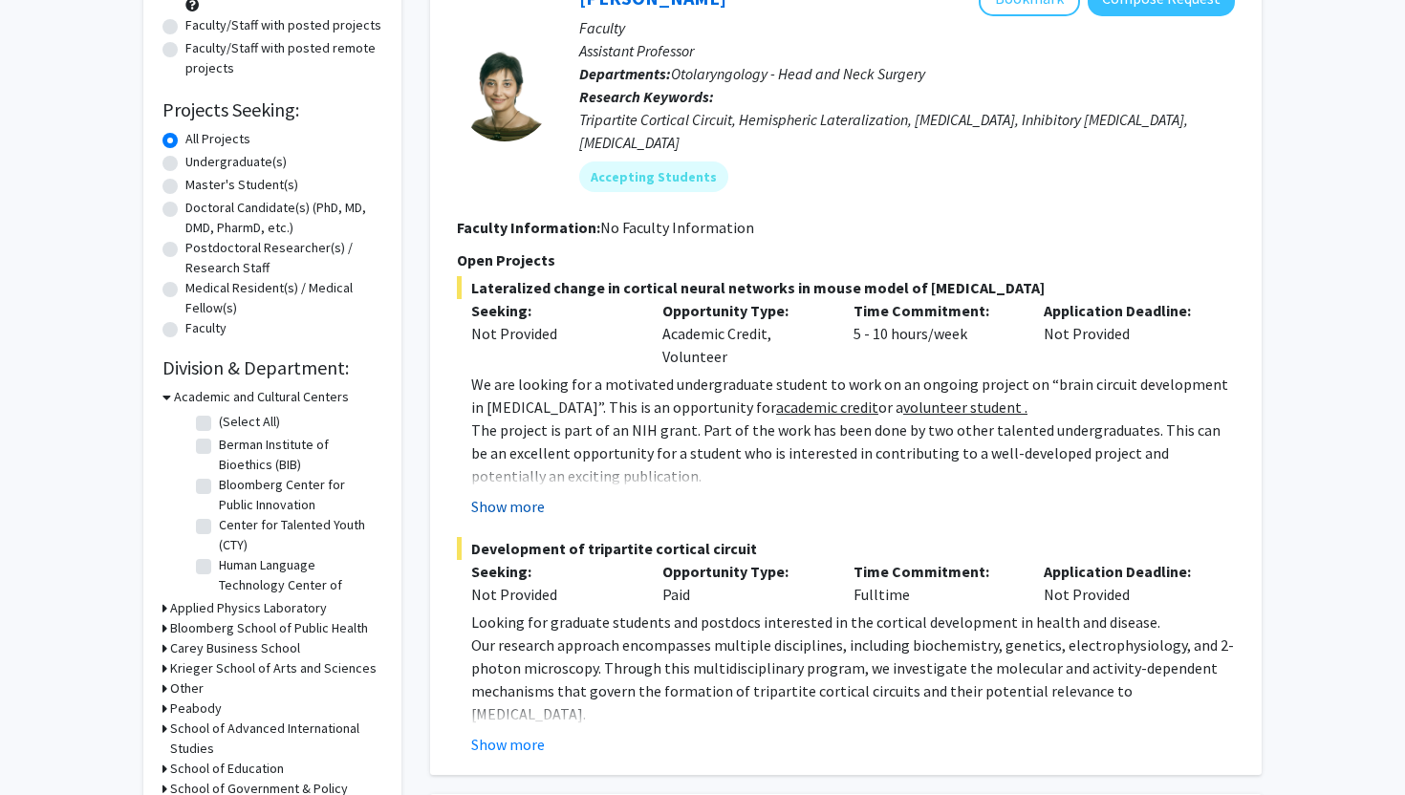
click at [507, 495] on button "Show more" at bounding box center [508, 506] width 74 height 23
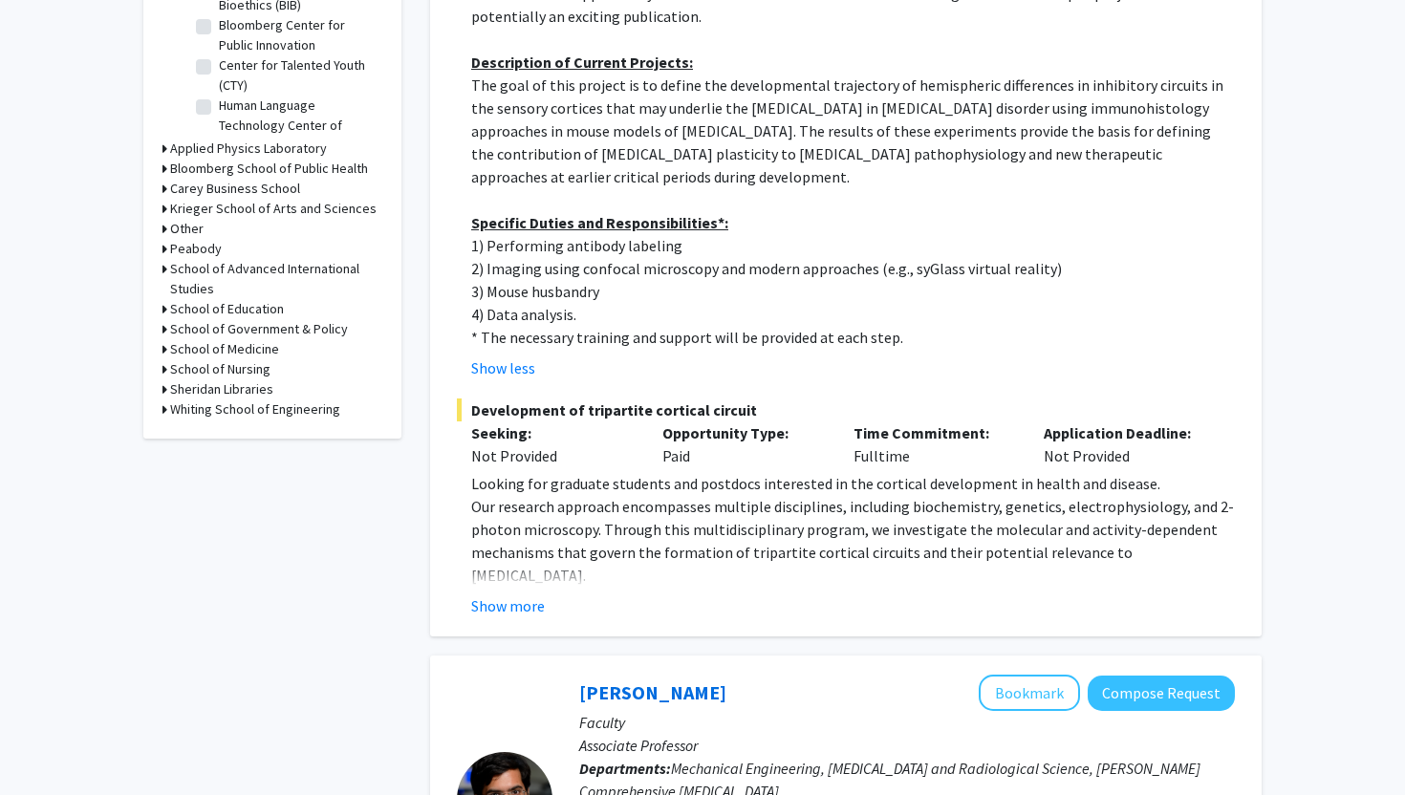
scroll to position [696, 0]
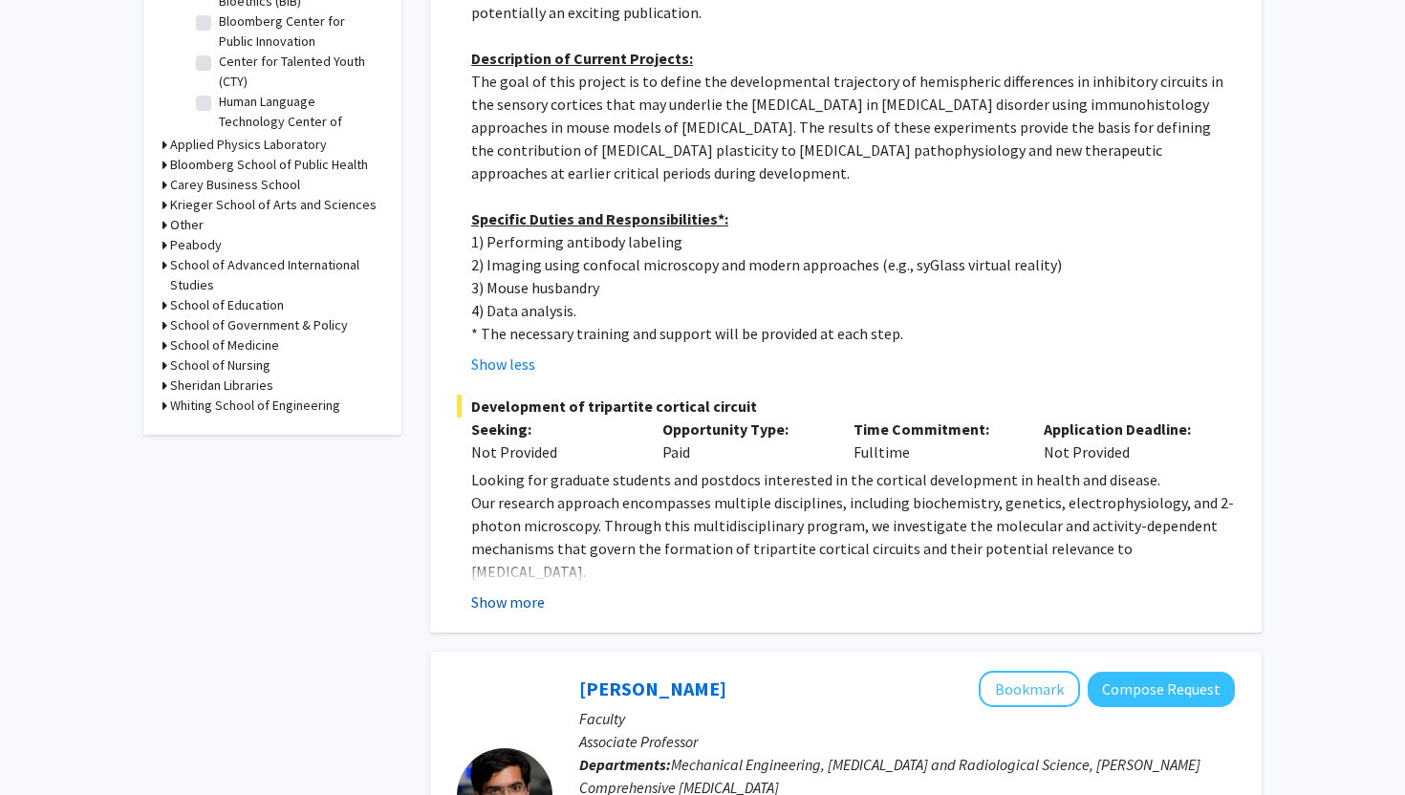
click at [510, 591] on button "Show more" at bounding box center [508, 602] width 74 height 23
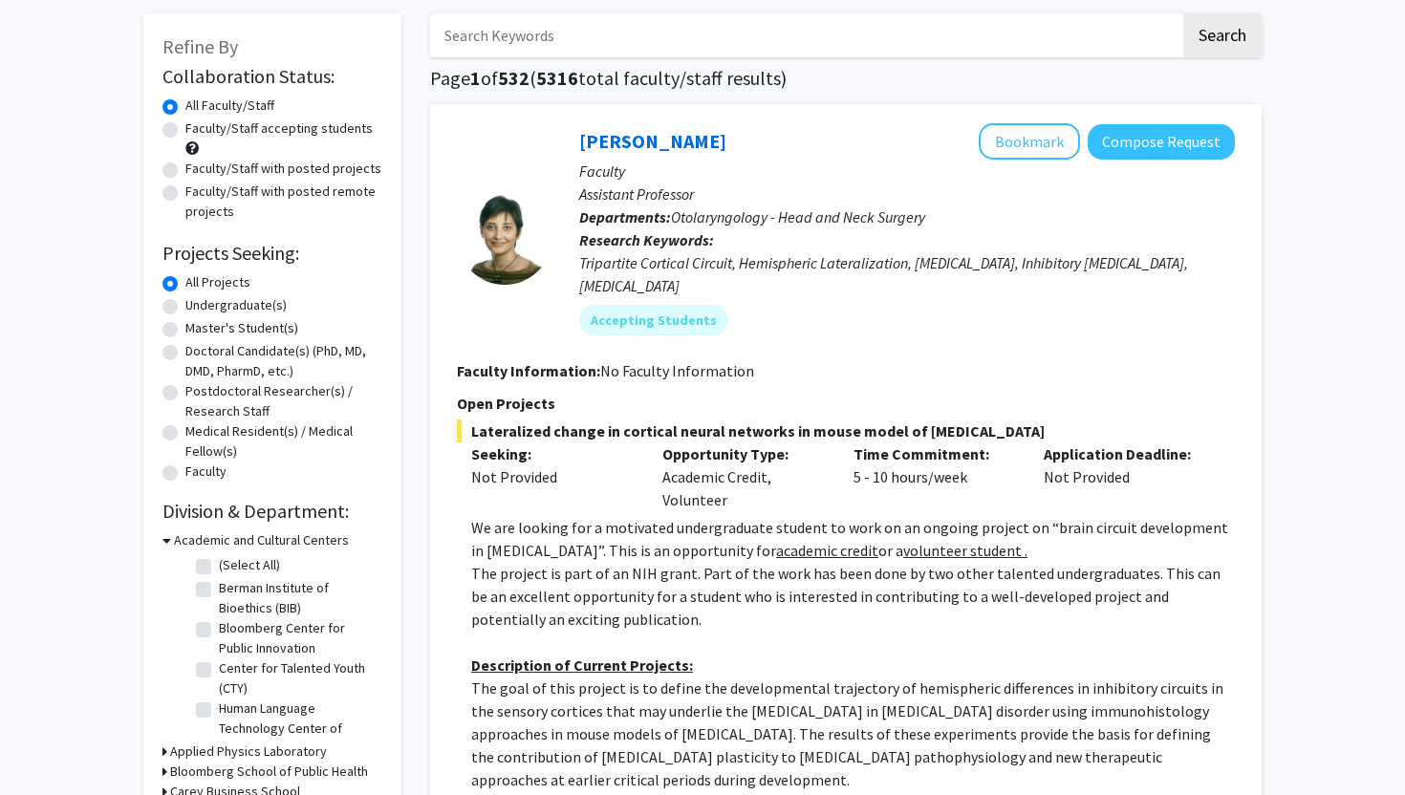
scroll to position [74, 0]
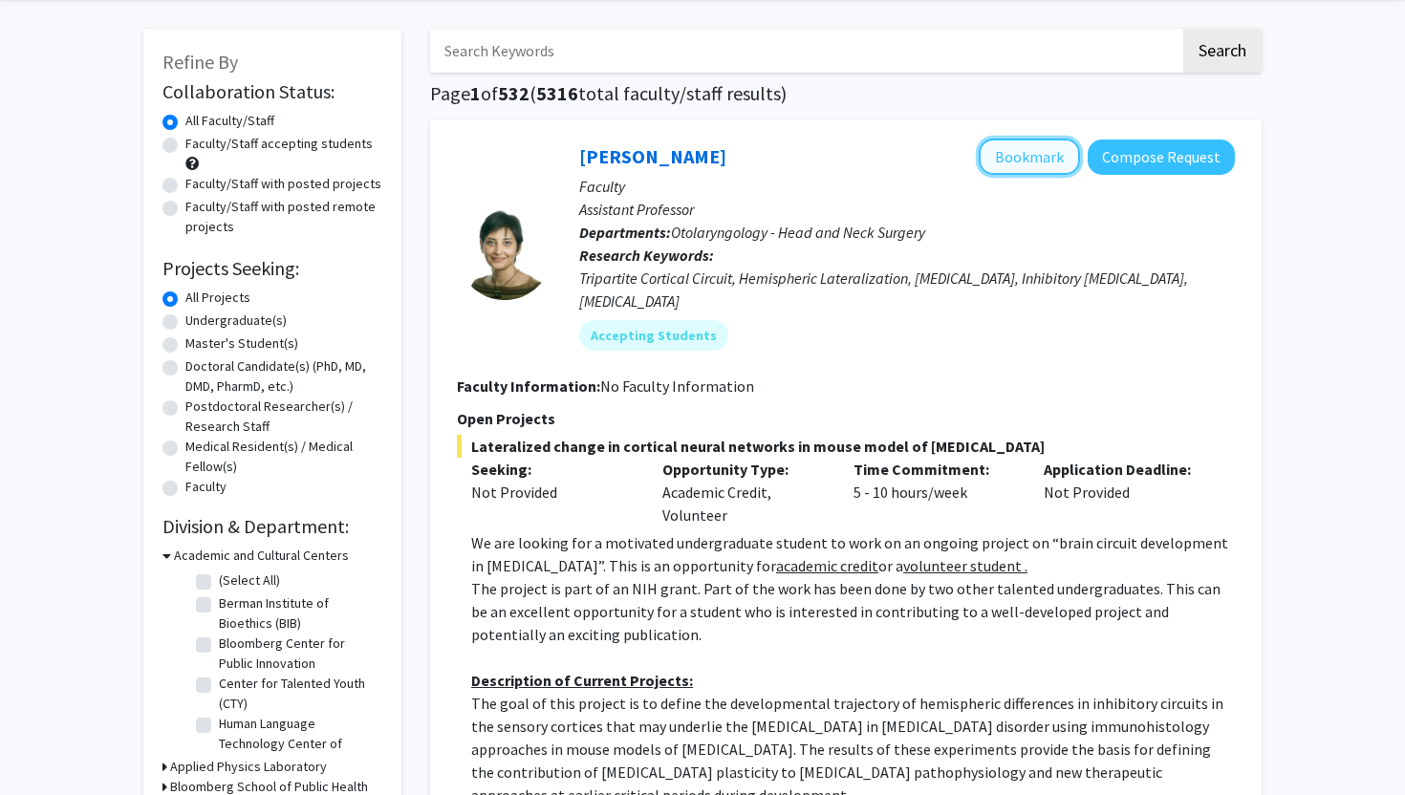
click at [1019, 162] on button "Bookmark" at bounding box center [1029, 157] width 101 height 36
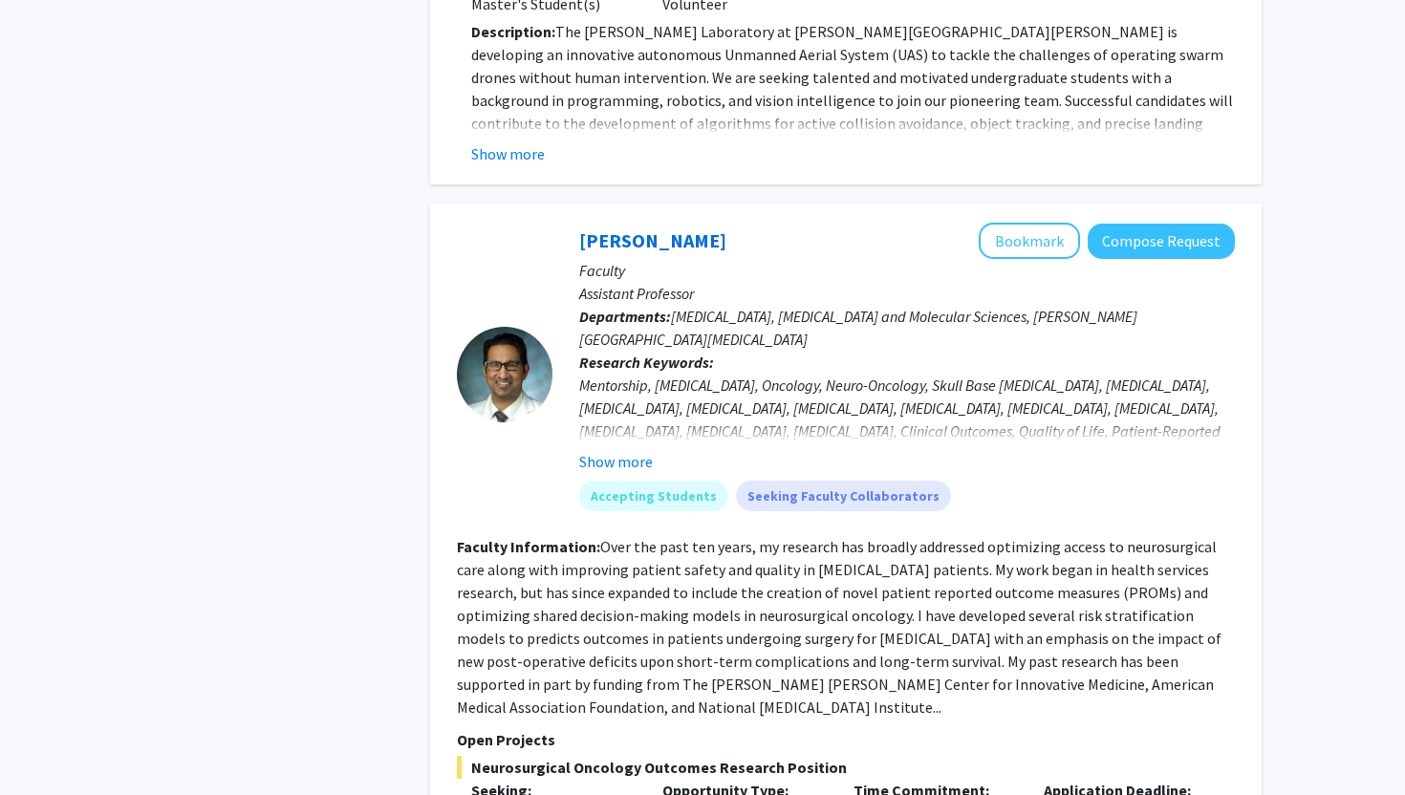
scroll to position [2219, 0]
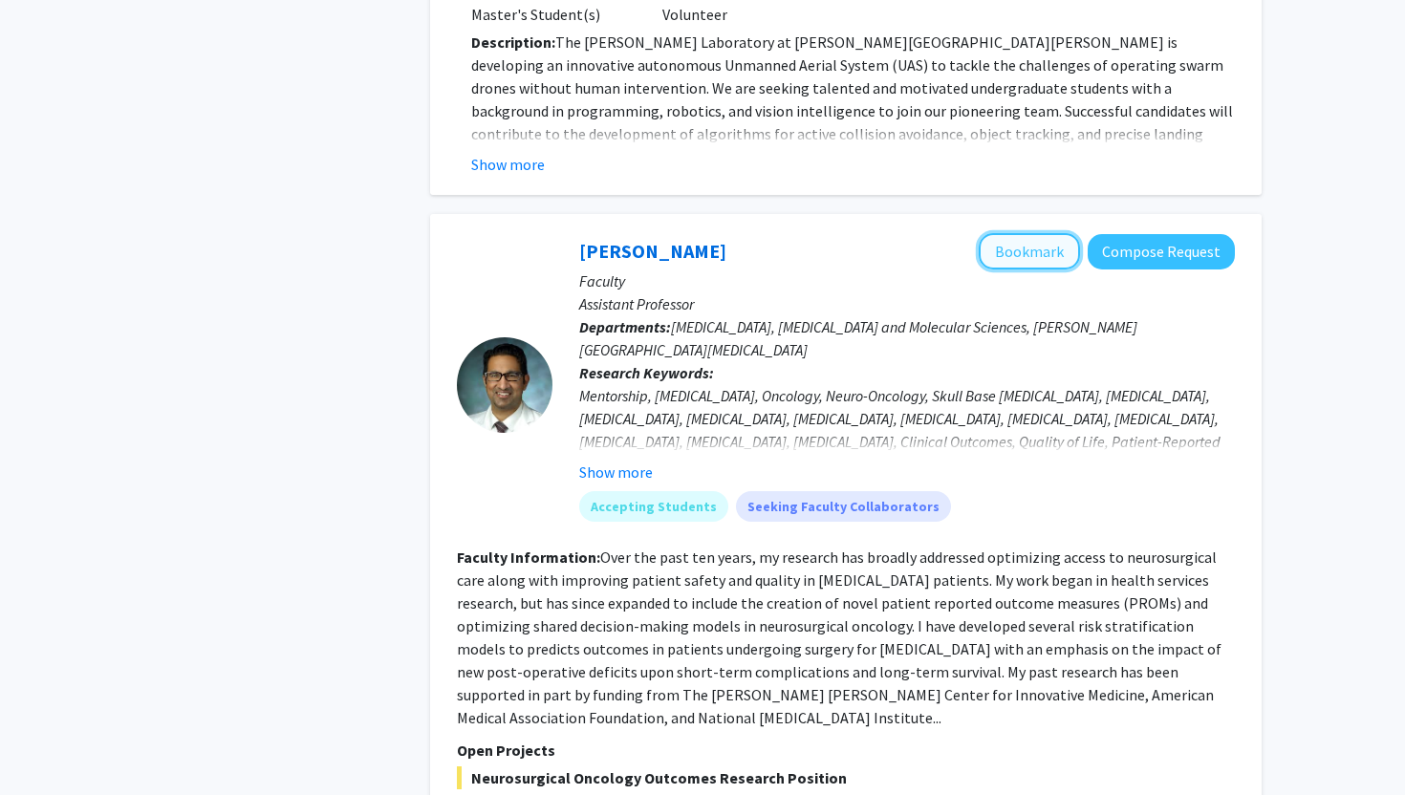
click at [1020, 233] on button "Bookmark" at bounding box center [1029, 251] width 101 height 36
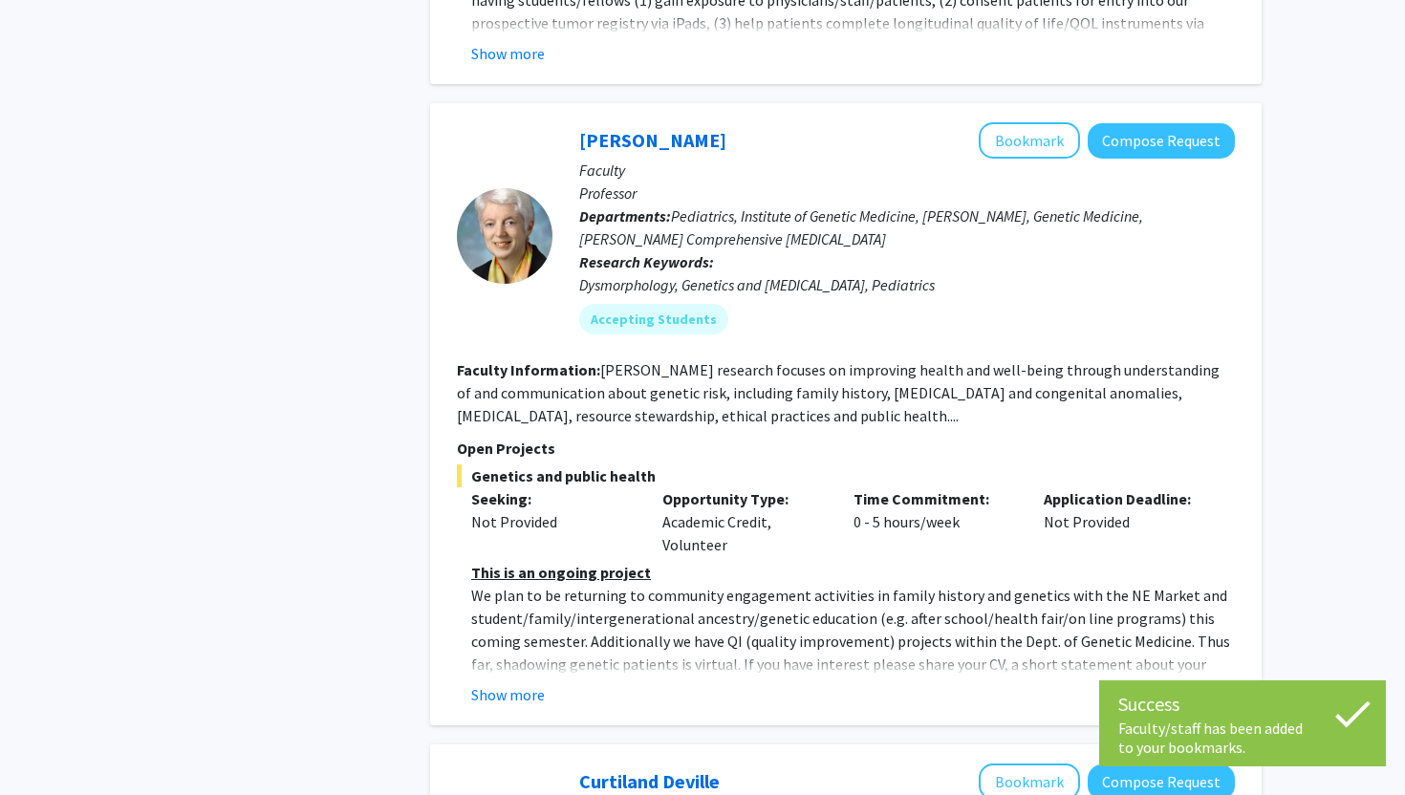
scroll to position [3425, 0]
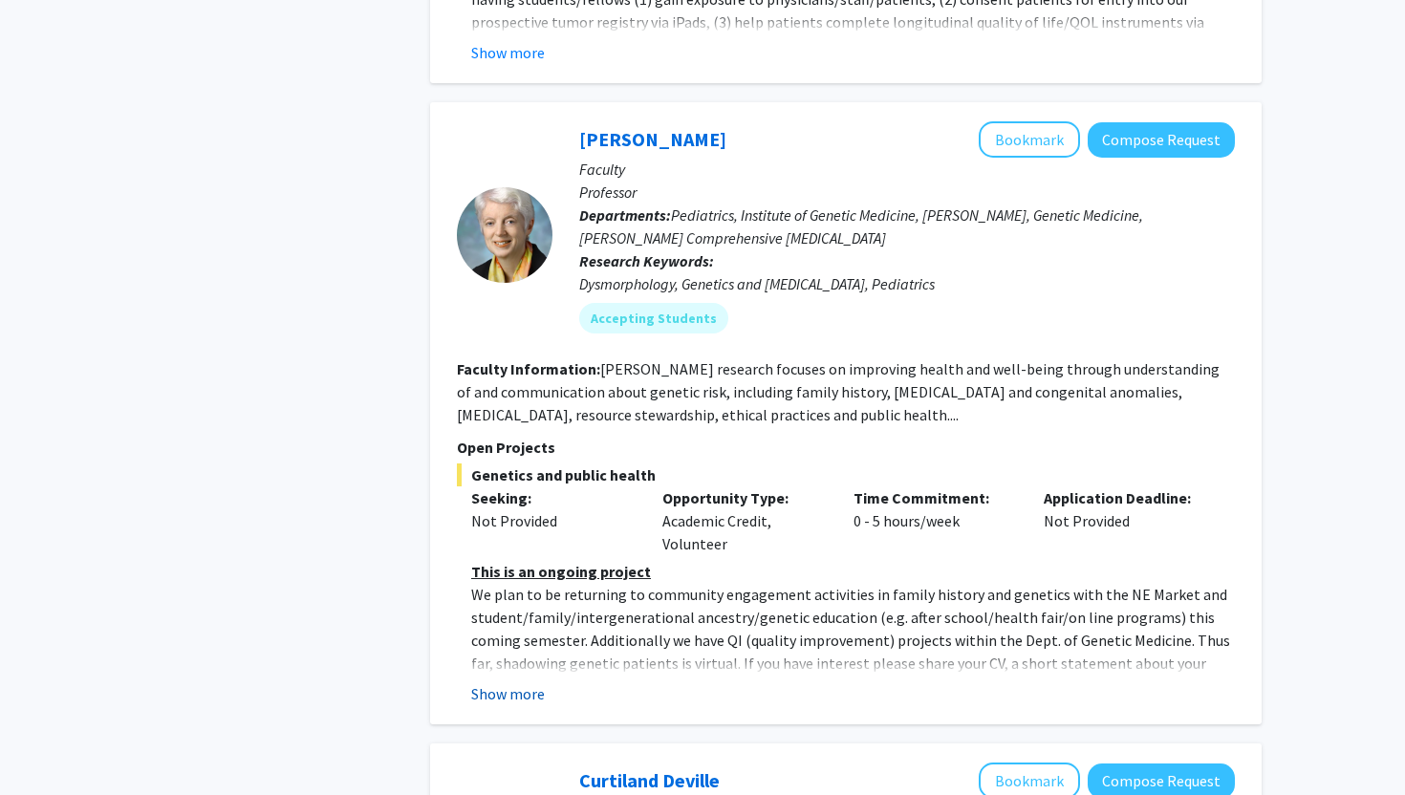
click at [518, 682] on button "Show more" at bounding box center [508, 693] width 74 height 23
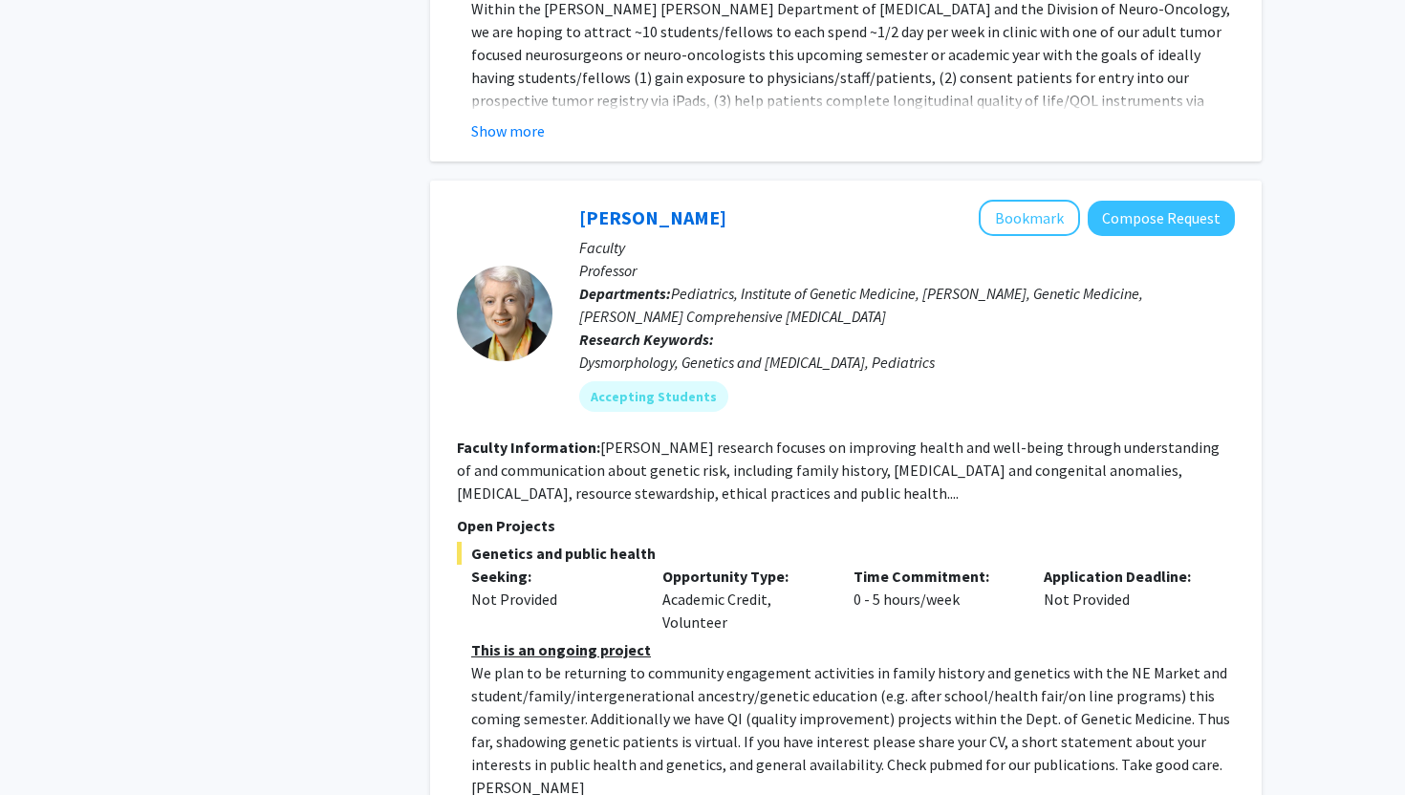
scroll to position [3310, 0]
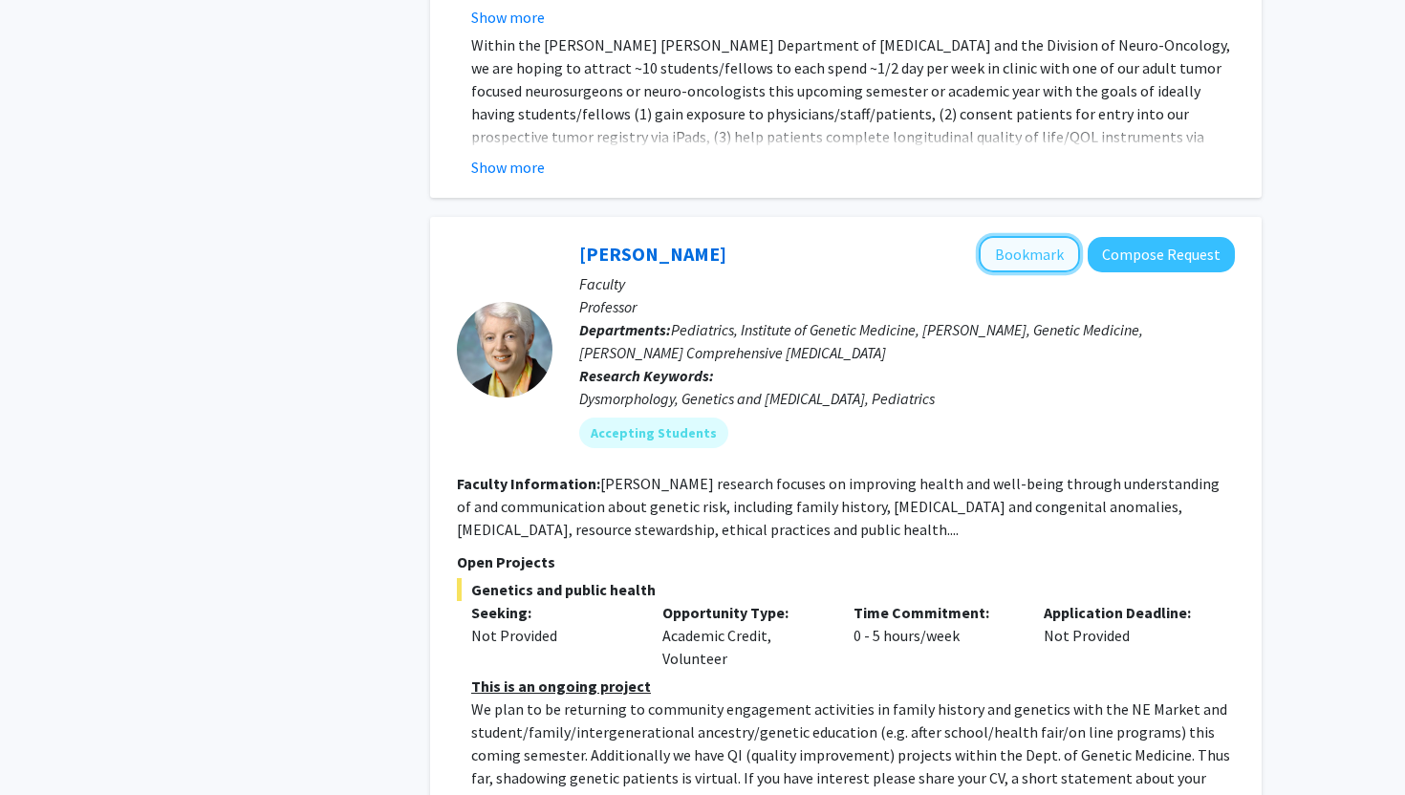
click at [1032, 236] on button "Bookmark" at bounding box center [1029, 254] width 101 height 36
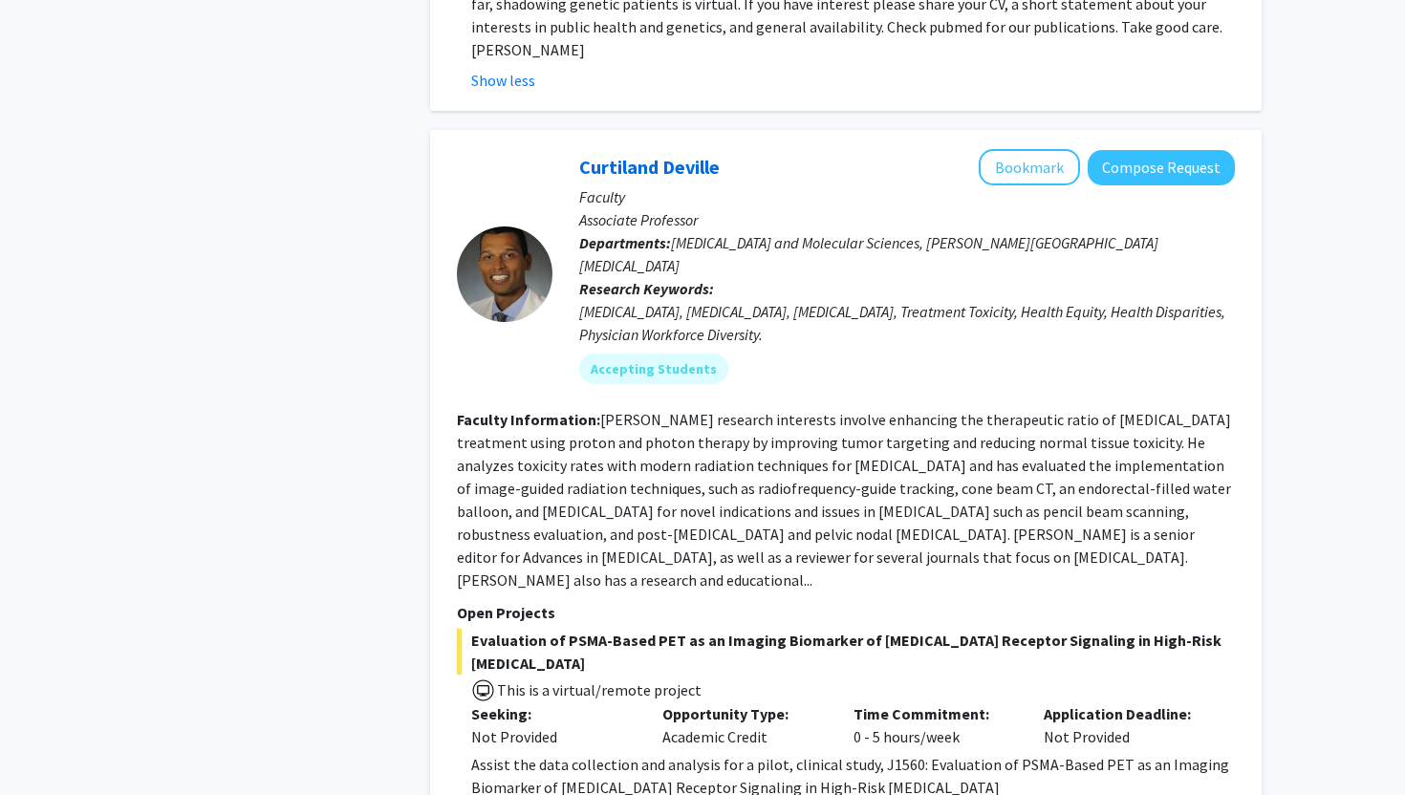
scroll to position [4065, 0]
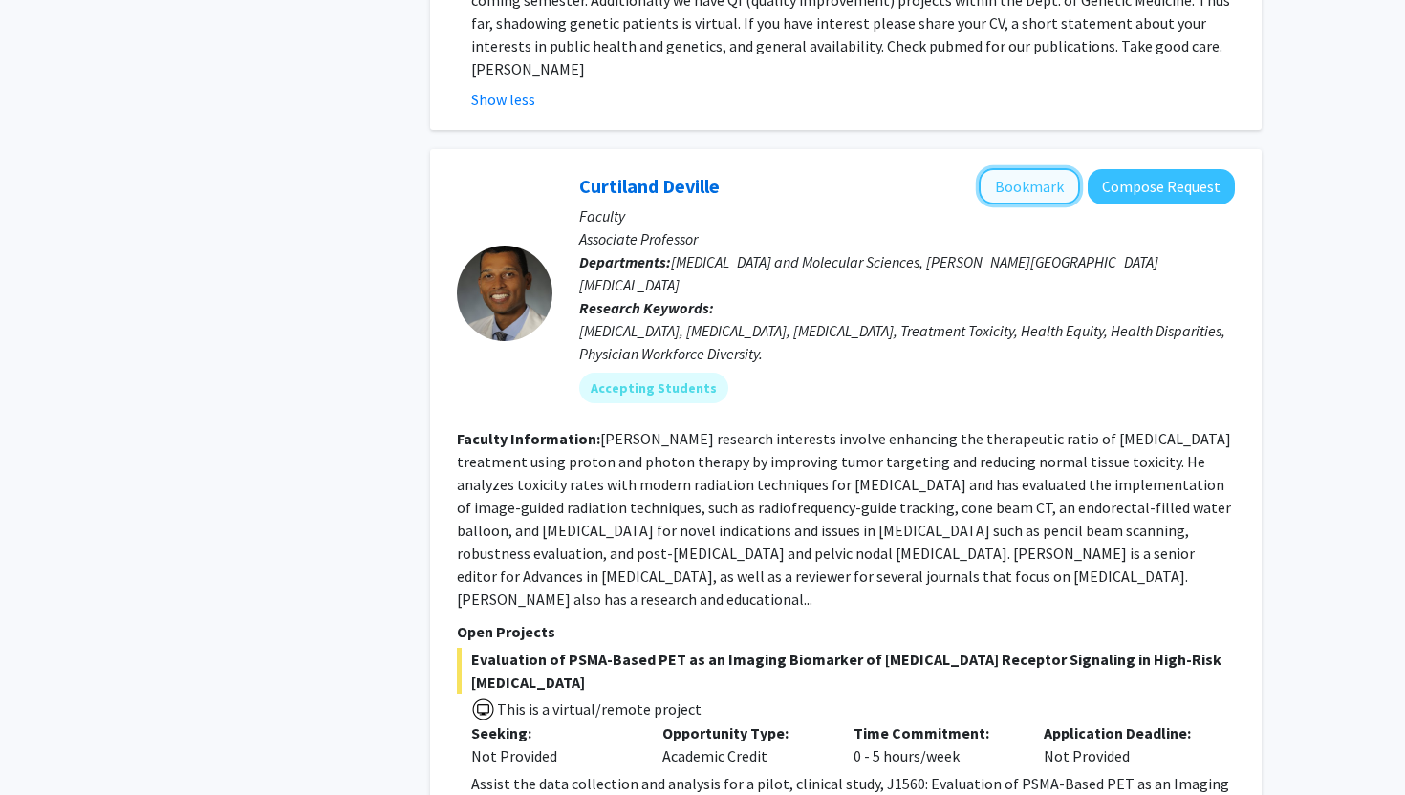
click at [1049, 168] on button "Bookmark" at bounding box center [1029, 186] width 101 height 36
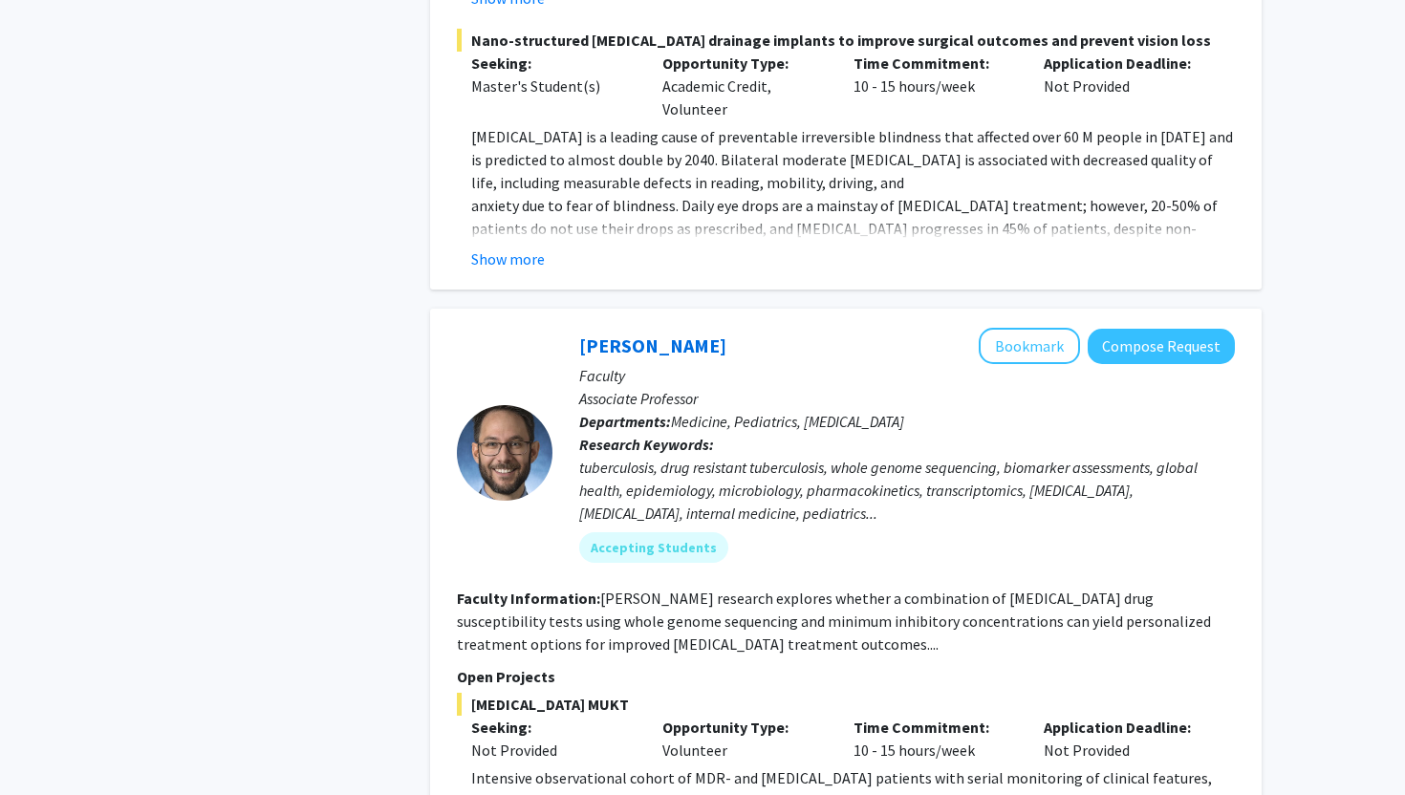
scroll to position [8202, 0]
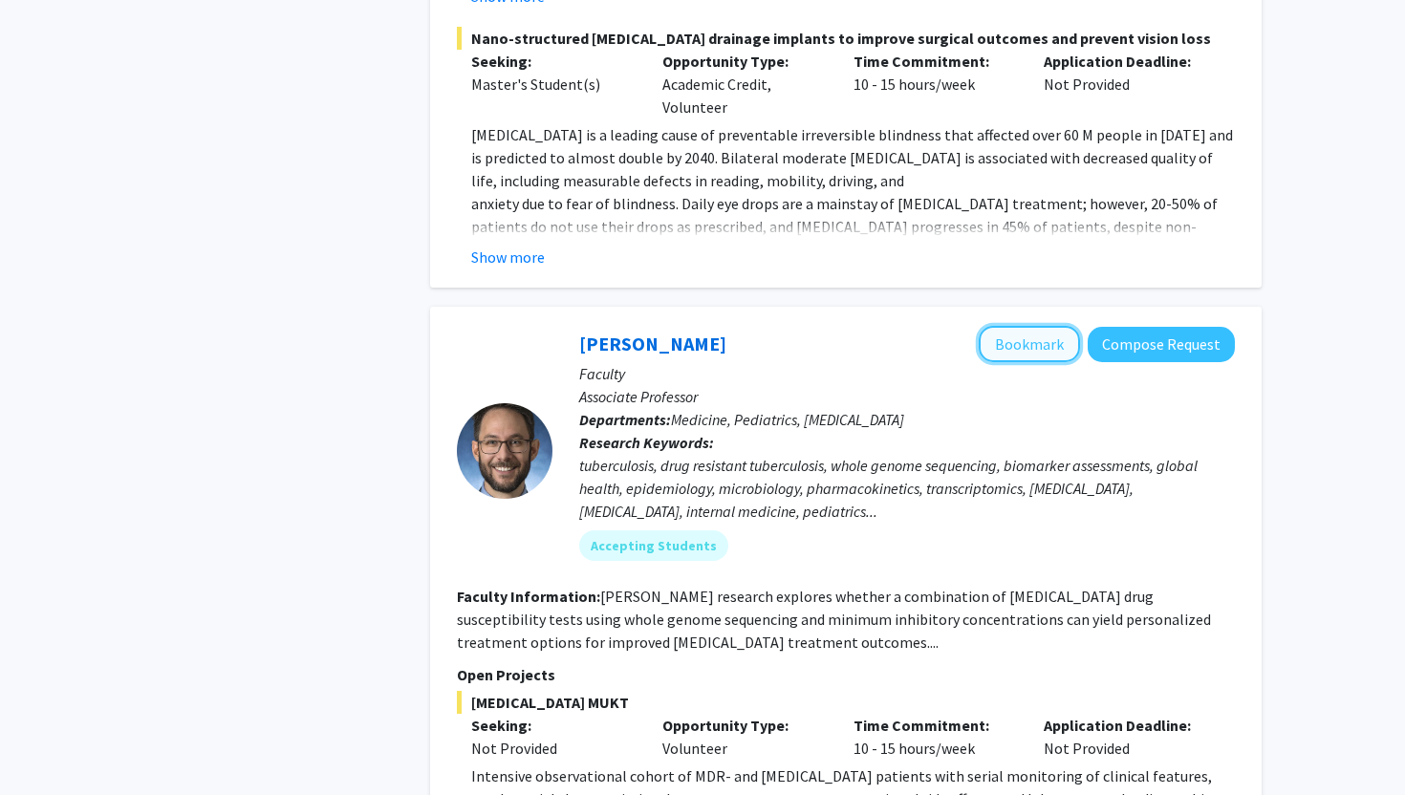
click at [1044, 326] on button "Bookmark" at bounding box center [1029, 344] width 101 height 36
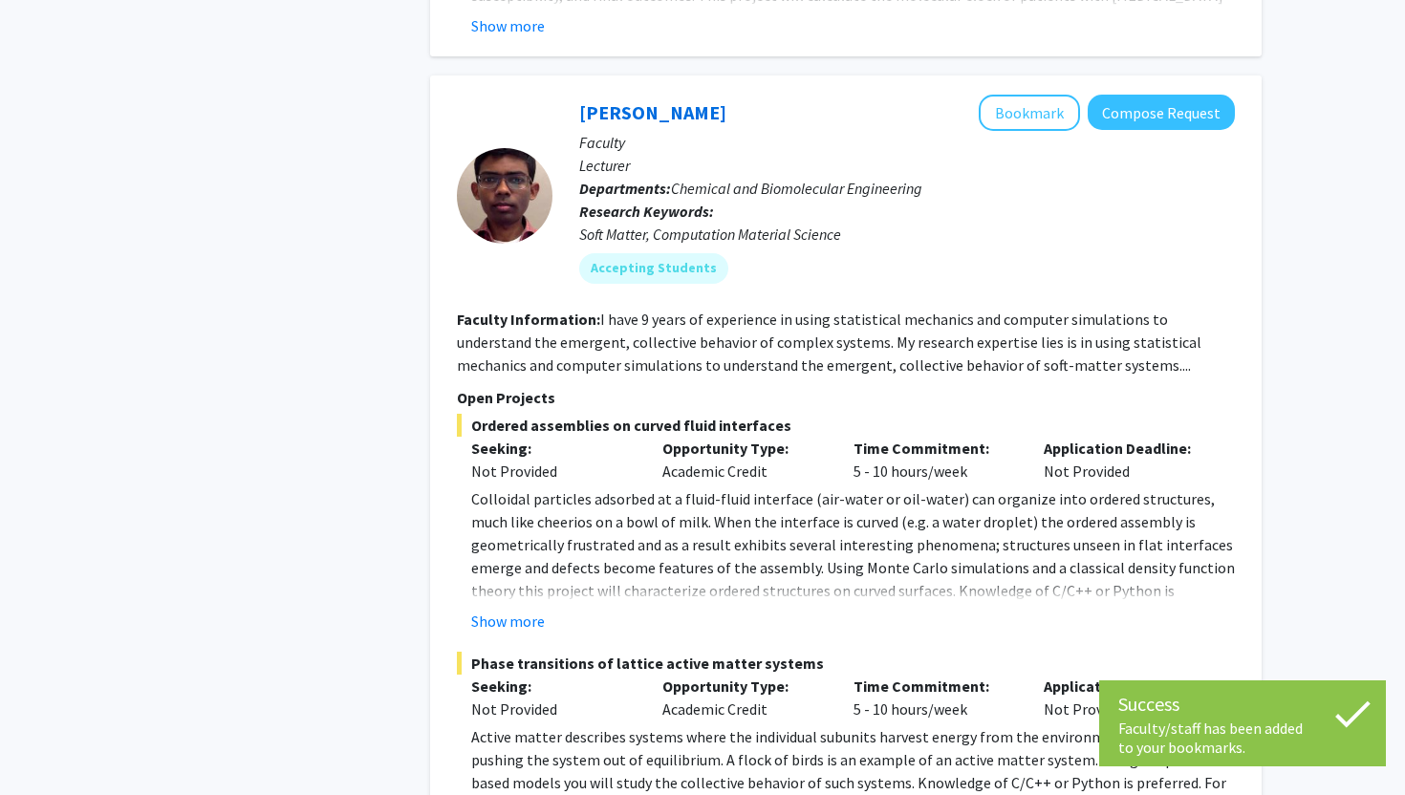
scroll to position [9517, 0]
